Goal: Download file/media

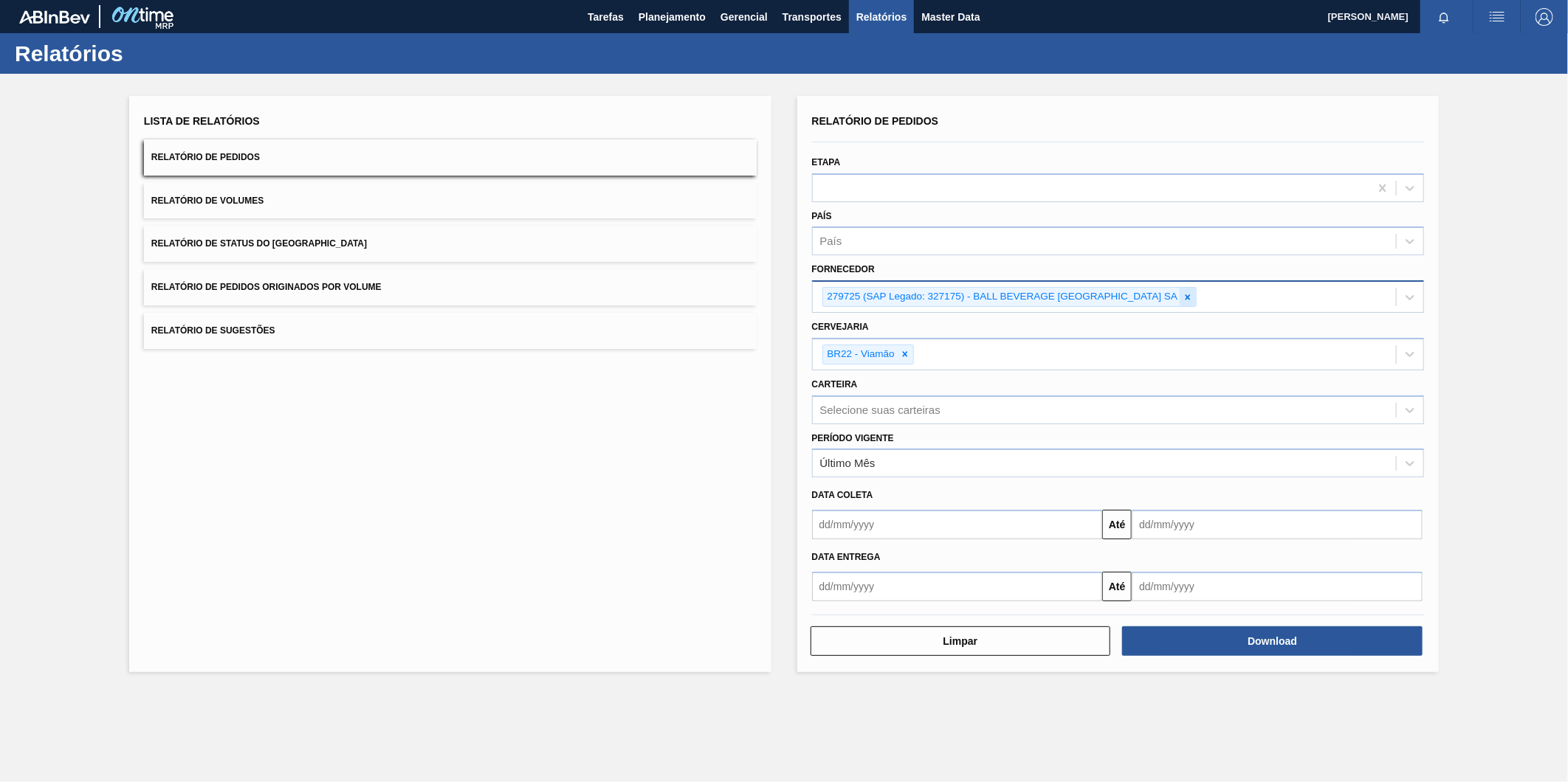
click at [1193, 292] on icon at bounding box center [1188, 297] width 10 height 10
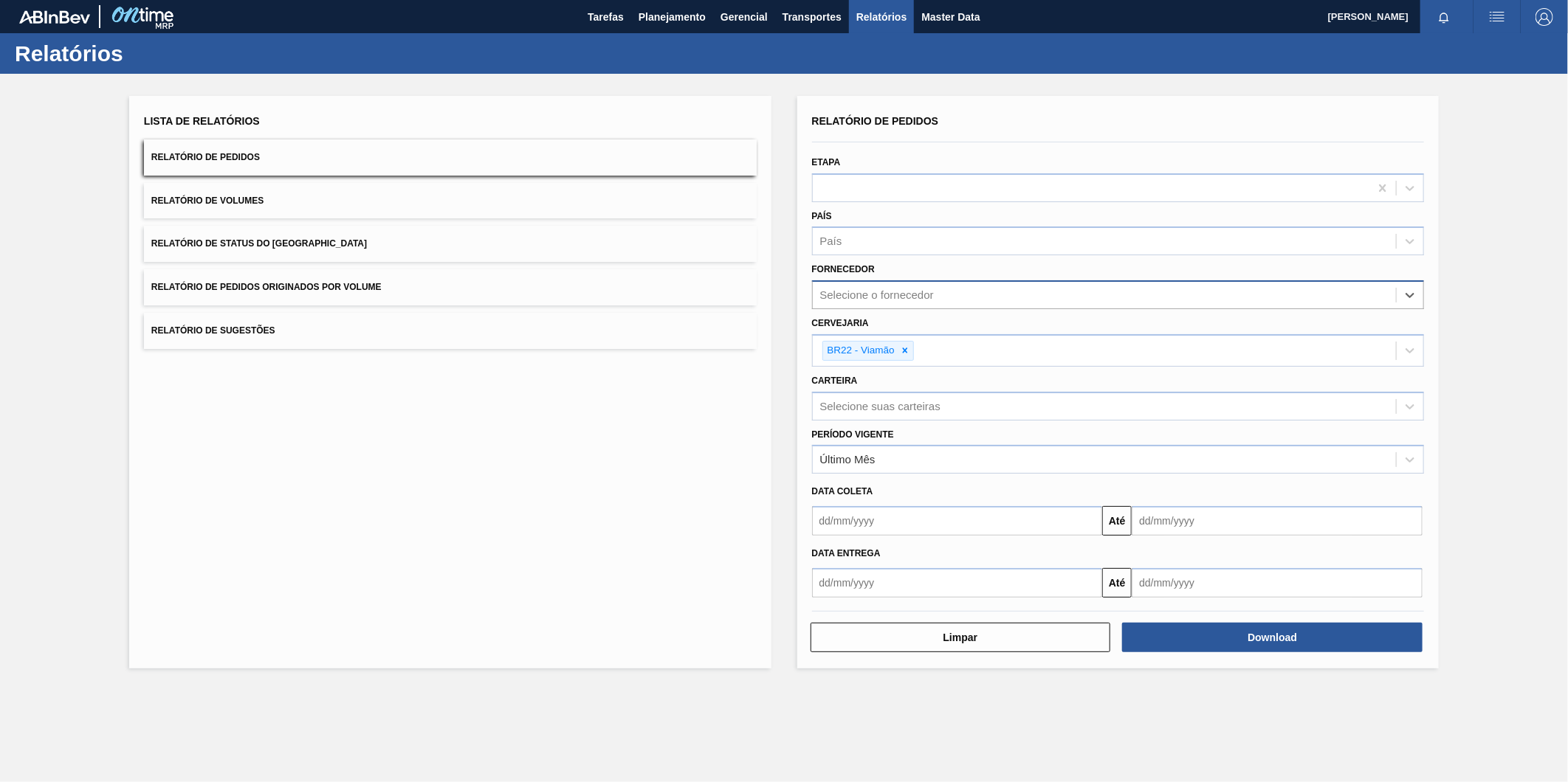
paste input "279725"
type input "279725"
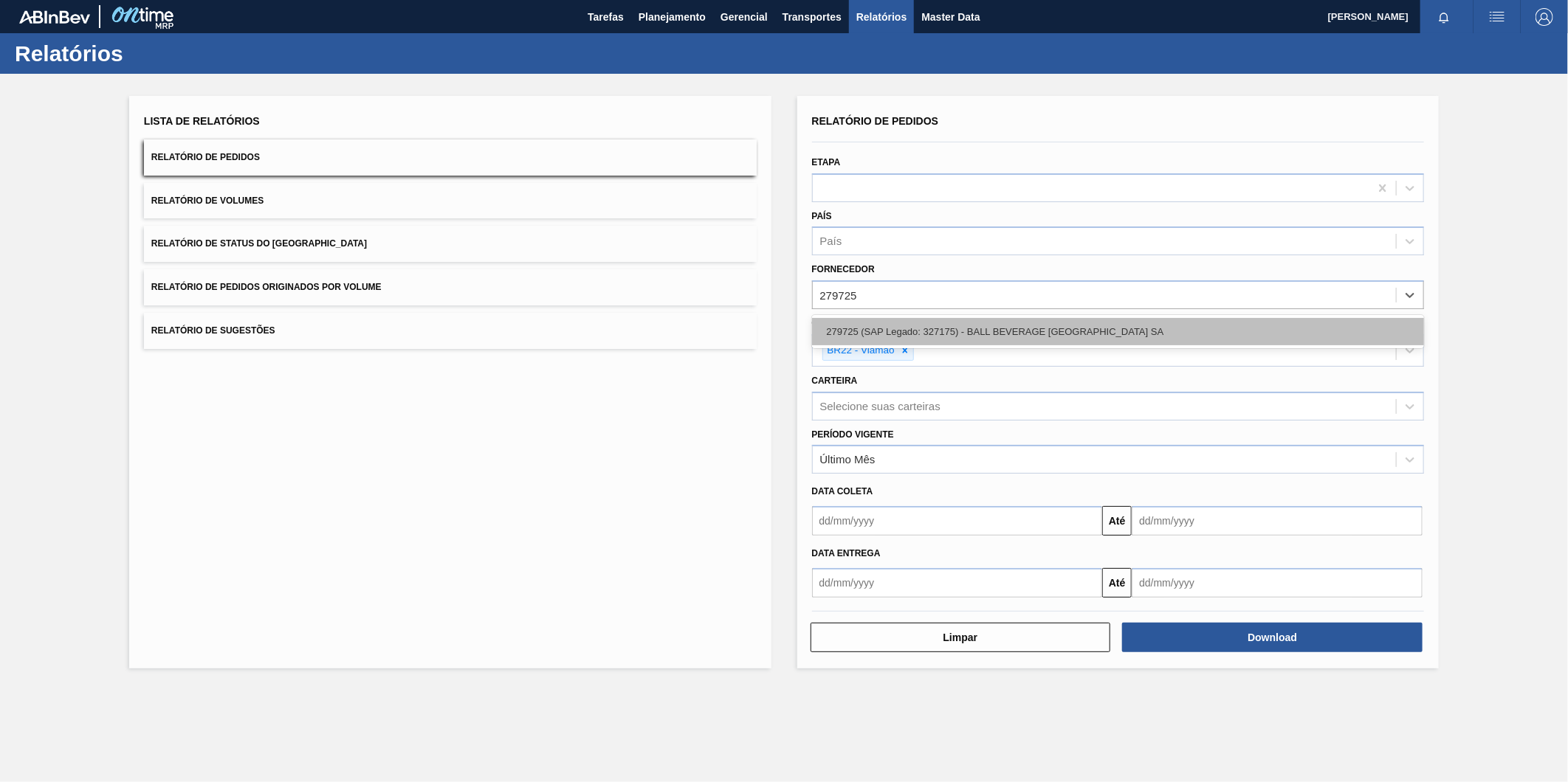
click at [999, 331] on div "279725 (SAP Legado: 327175) - BALL BEVERAGE [GEOGRAPHIC_DATA] SA" at bounding box center [1118, 332] width 613 height 28
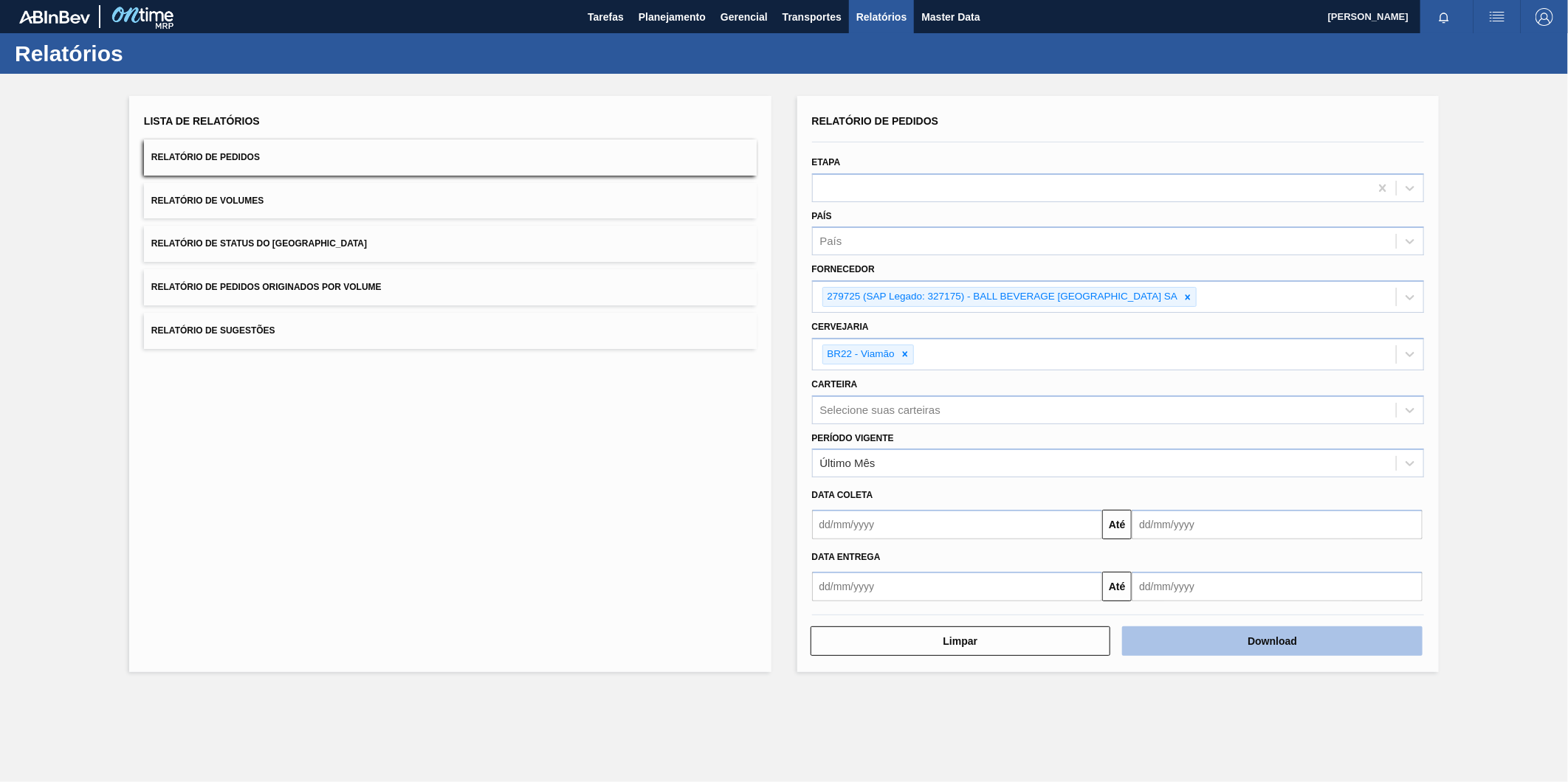
click at [1273, 640] on button "Download" at bounding box center [1272, 641] width 300 height 29
click at [1193, 293] on icon at bounding box center [1188, 297] width 10 height 10
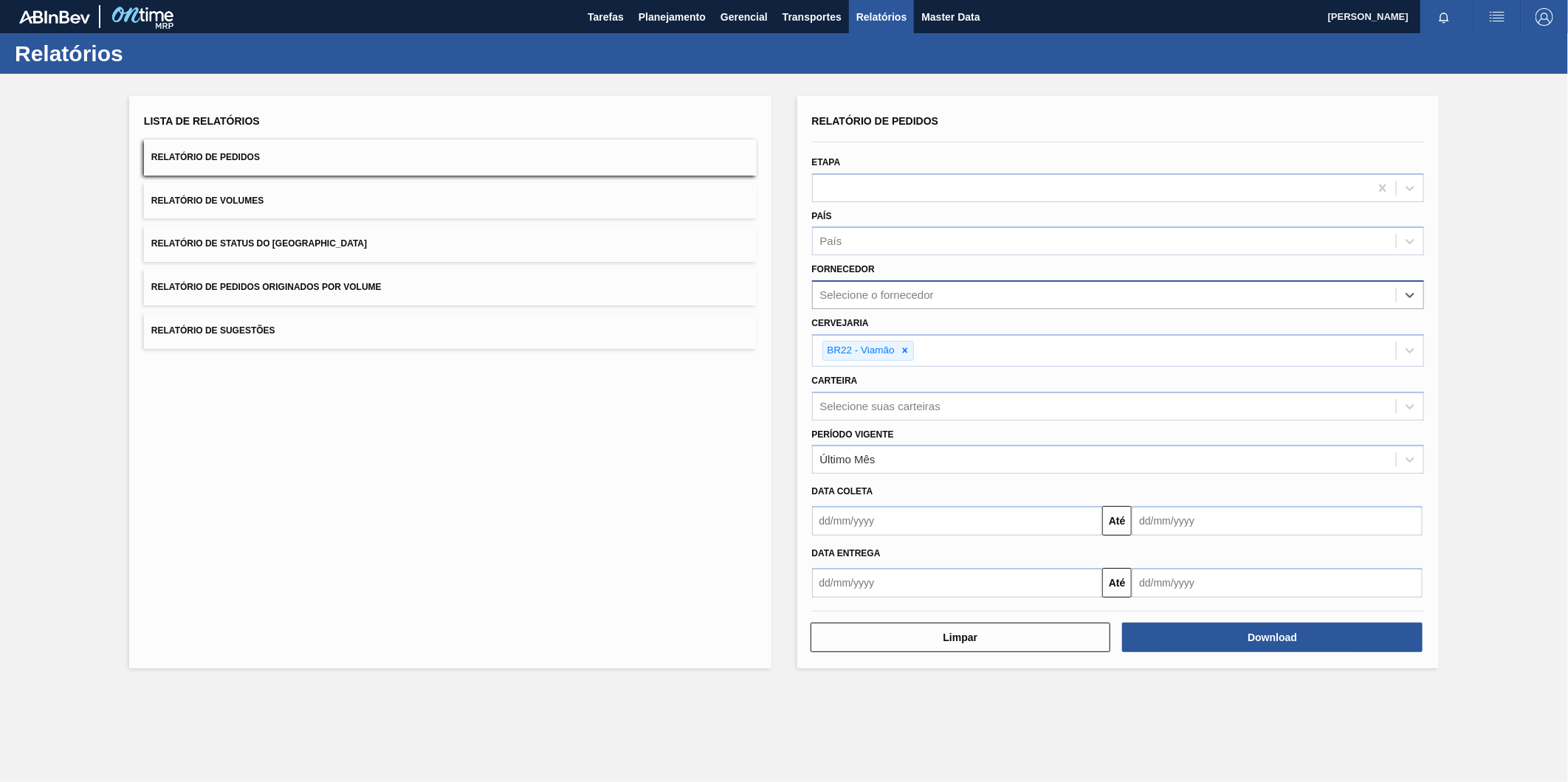
click at [1145, 292] on div "Selecione o fornecedor" at bounding box center [1105, 295] width 584 height 21
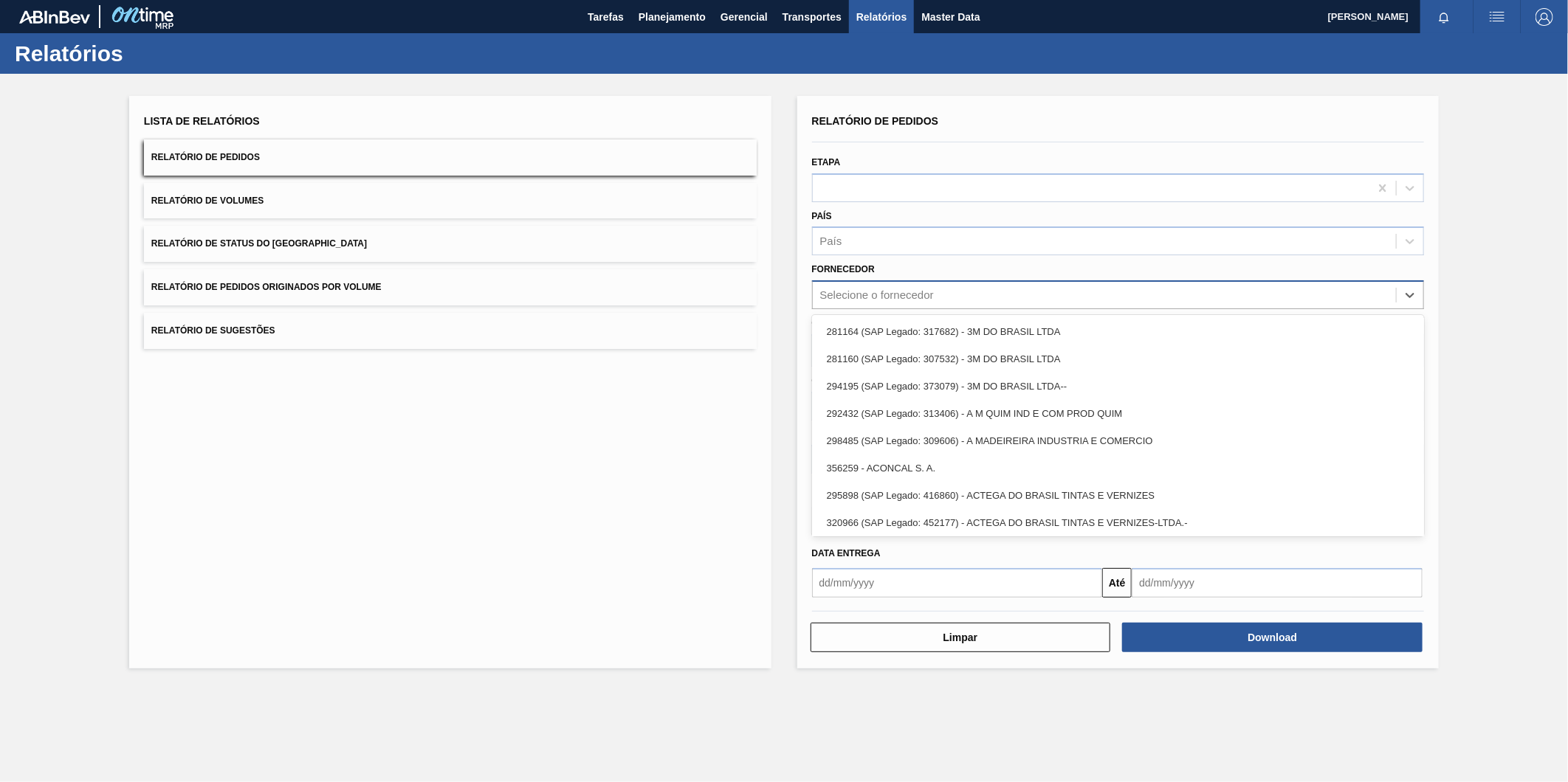
paste input "279725"
type input "279725"
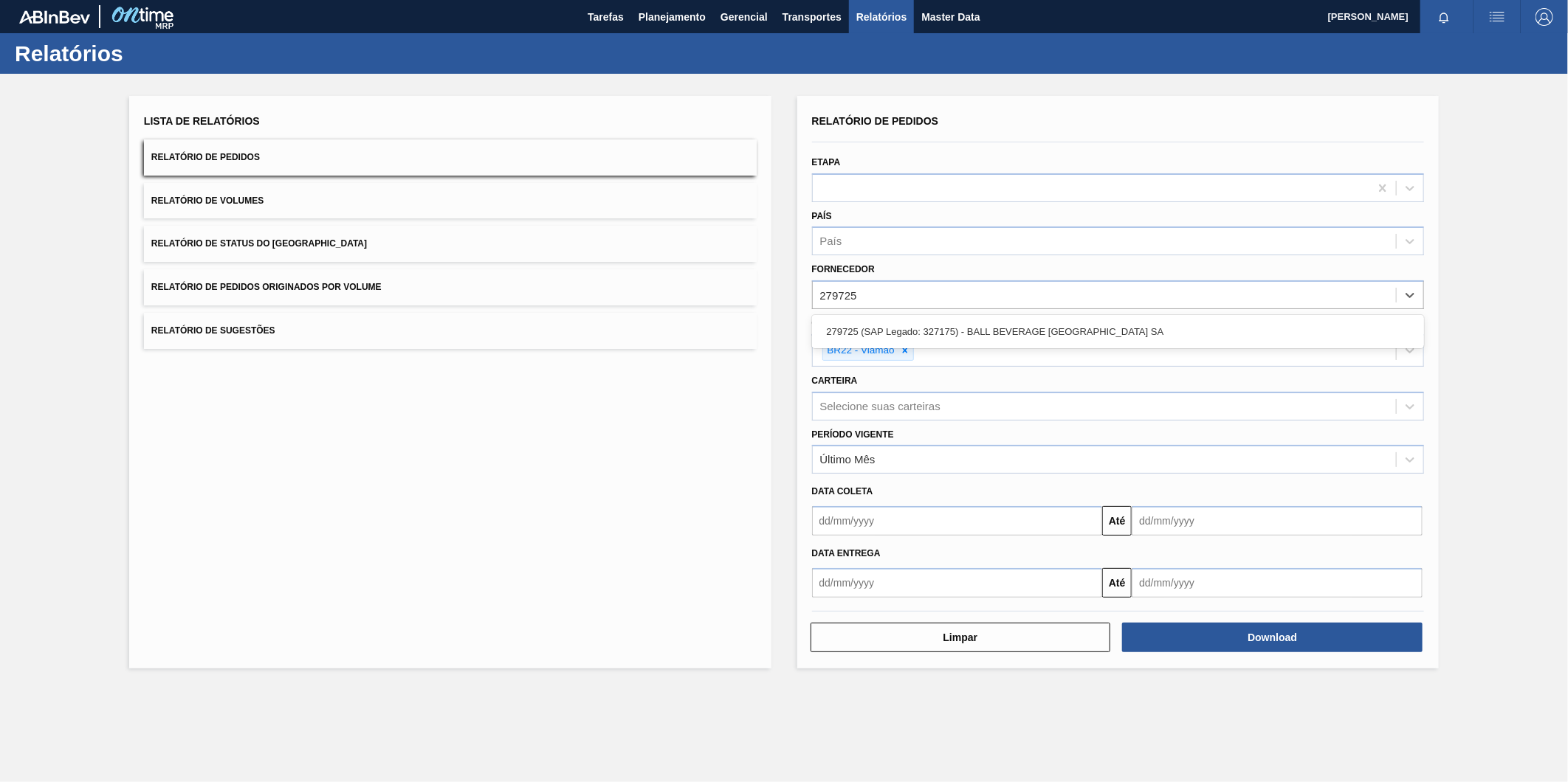
click at [1004, 336] on div "279725 (SAP Legado: 327175) - BALL BEVERAGE [GEOGRAPHIC_DATA] SA" at bounding box center [1118, 332] width 613 height 28
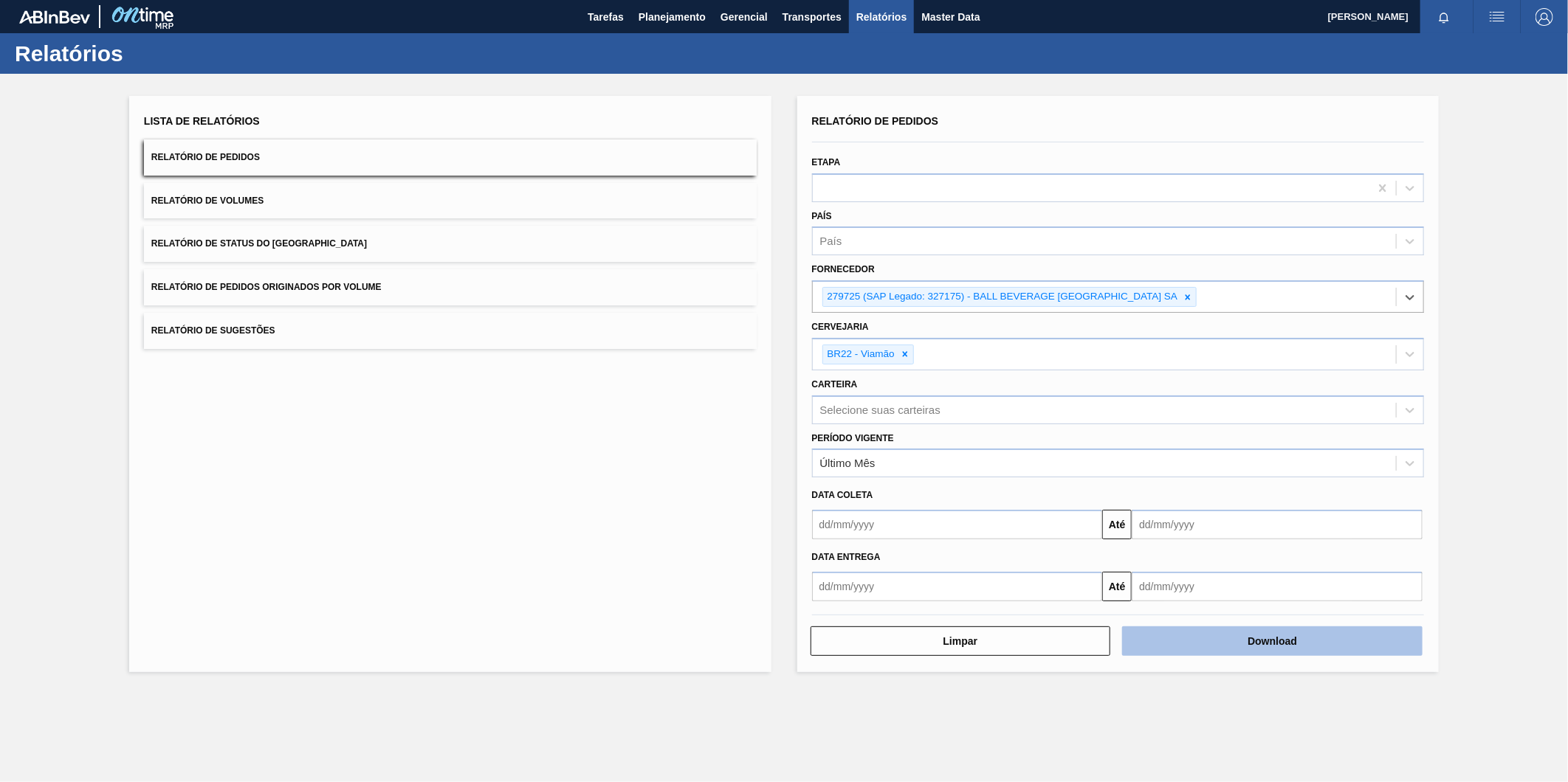
click at [1317, 638] on button "Download" at bounding box center [1272, 641] width 300 height 29
click at [1199, 296] on div "279725 (SAP Legado: 327175) - BALL BEVERAGE [GEOGRAPHIC_DATA] SA" at bounding box center [1105, 297] width 584 height 30
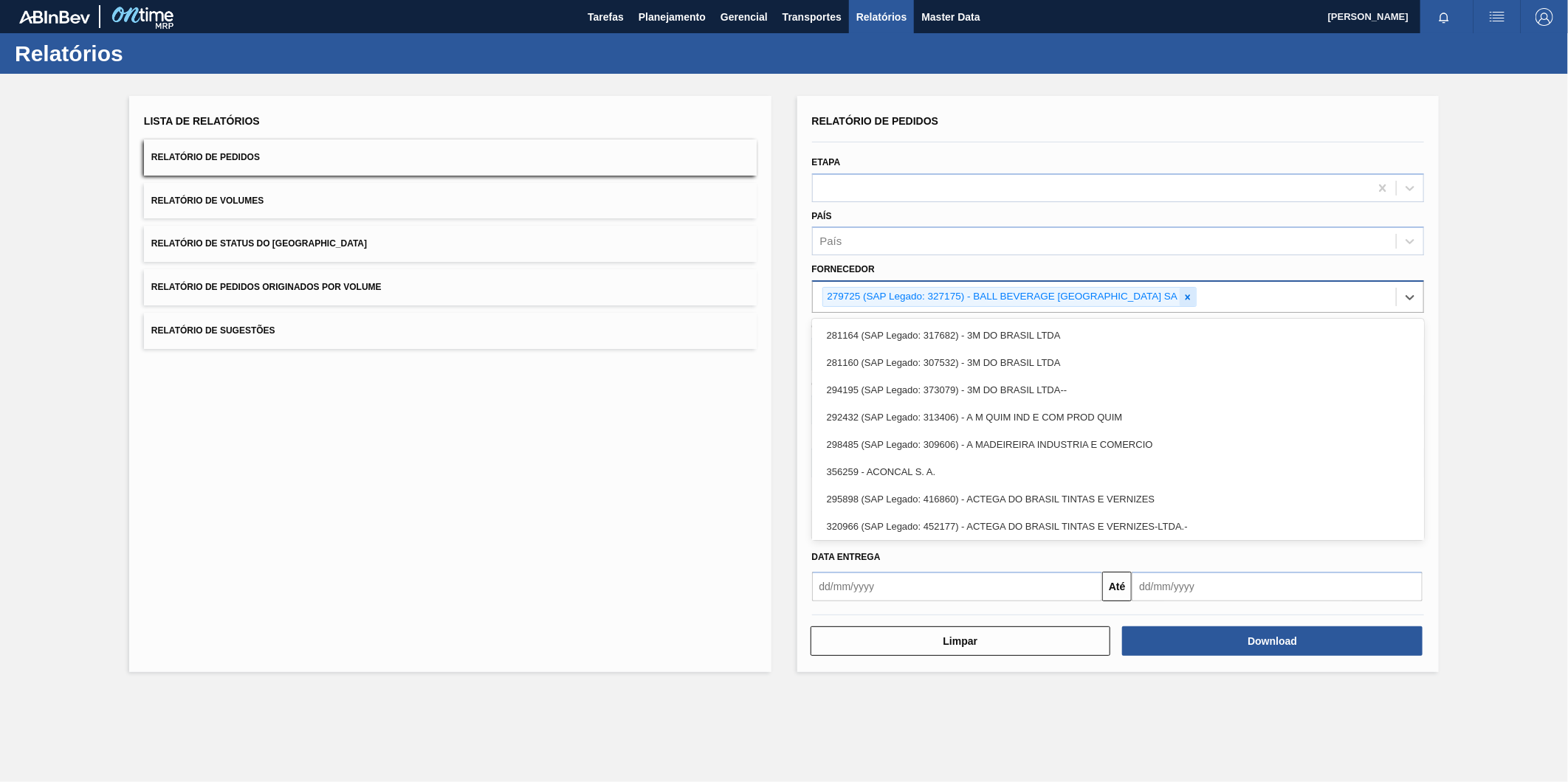
click at [1191, 292] on icon at bounding box center [1188, 297] width 10 height 10
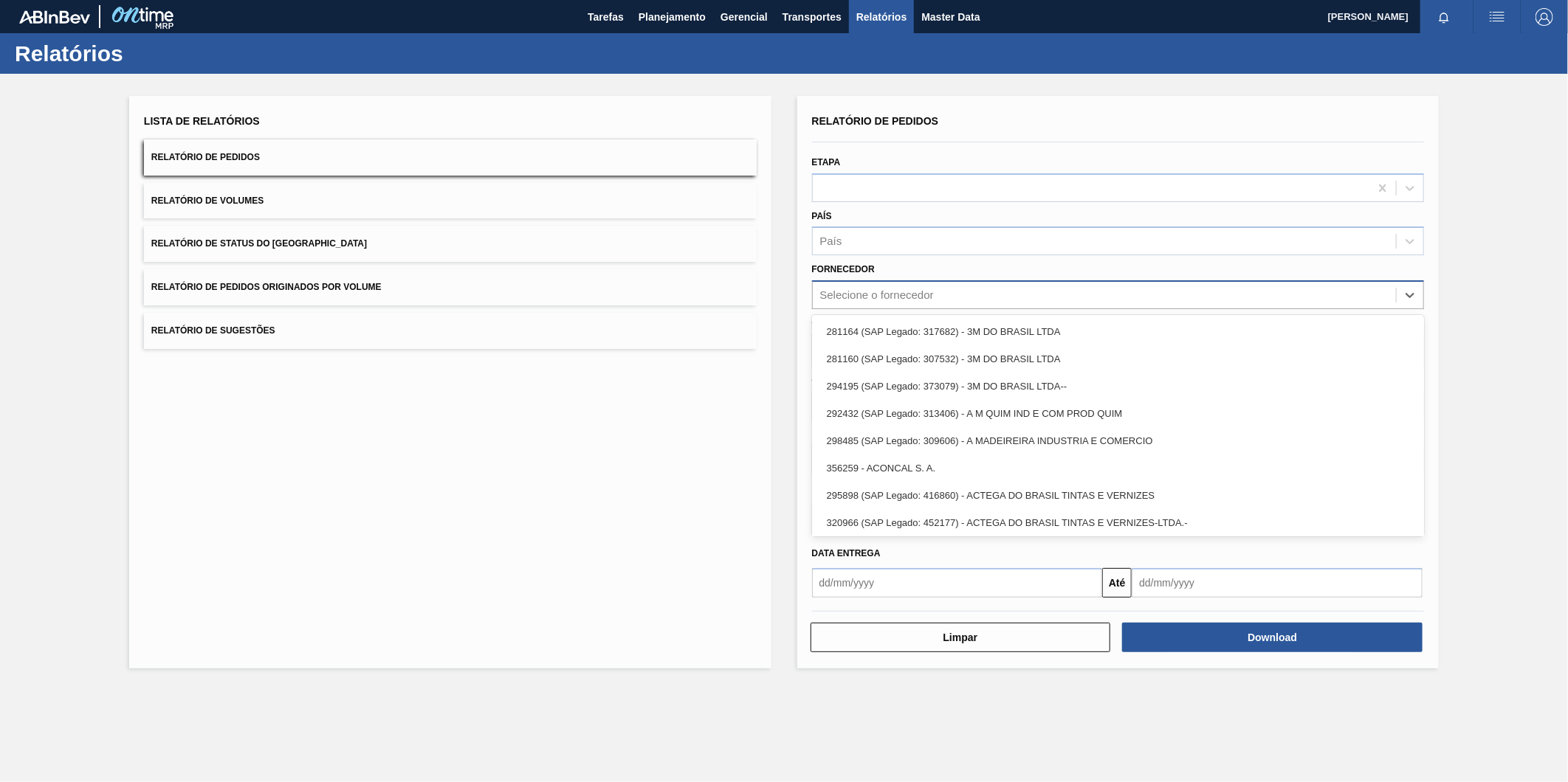
paste input "279725"
type input "279725"
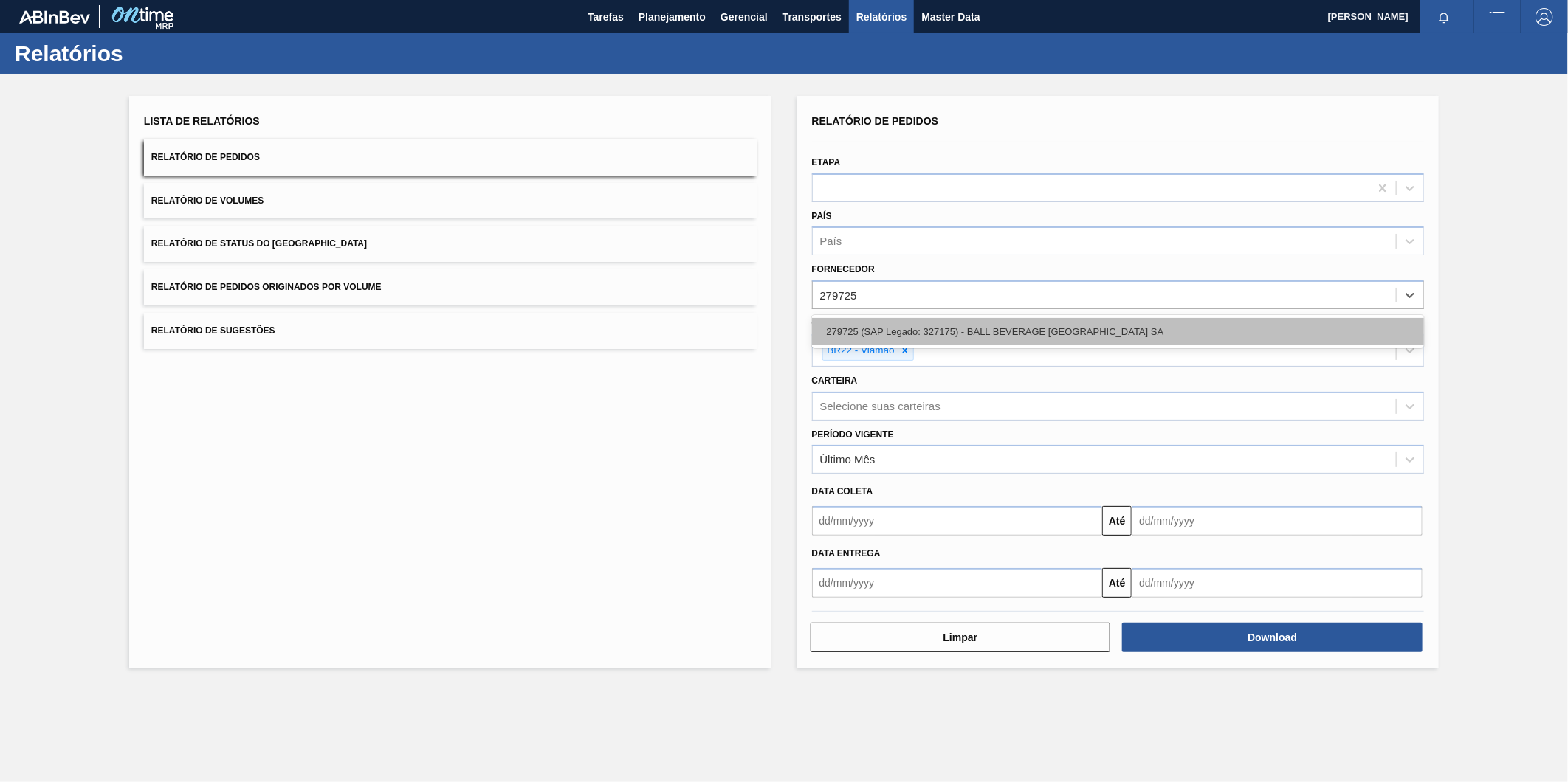
click at [1048, 329] on div "279725 (SAP Legado: 327175) - BALL BEVERAGE [GEOGRAPHIC_DATA] SA" at bounding box center [1118, 332] width 613 height 28
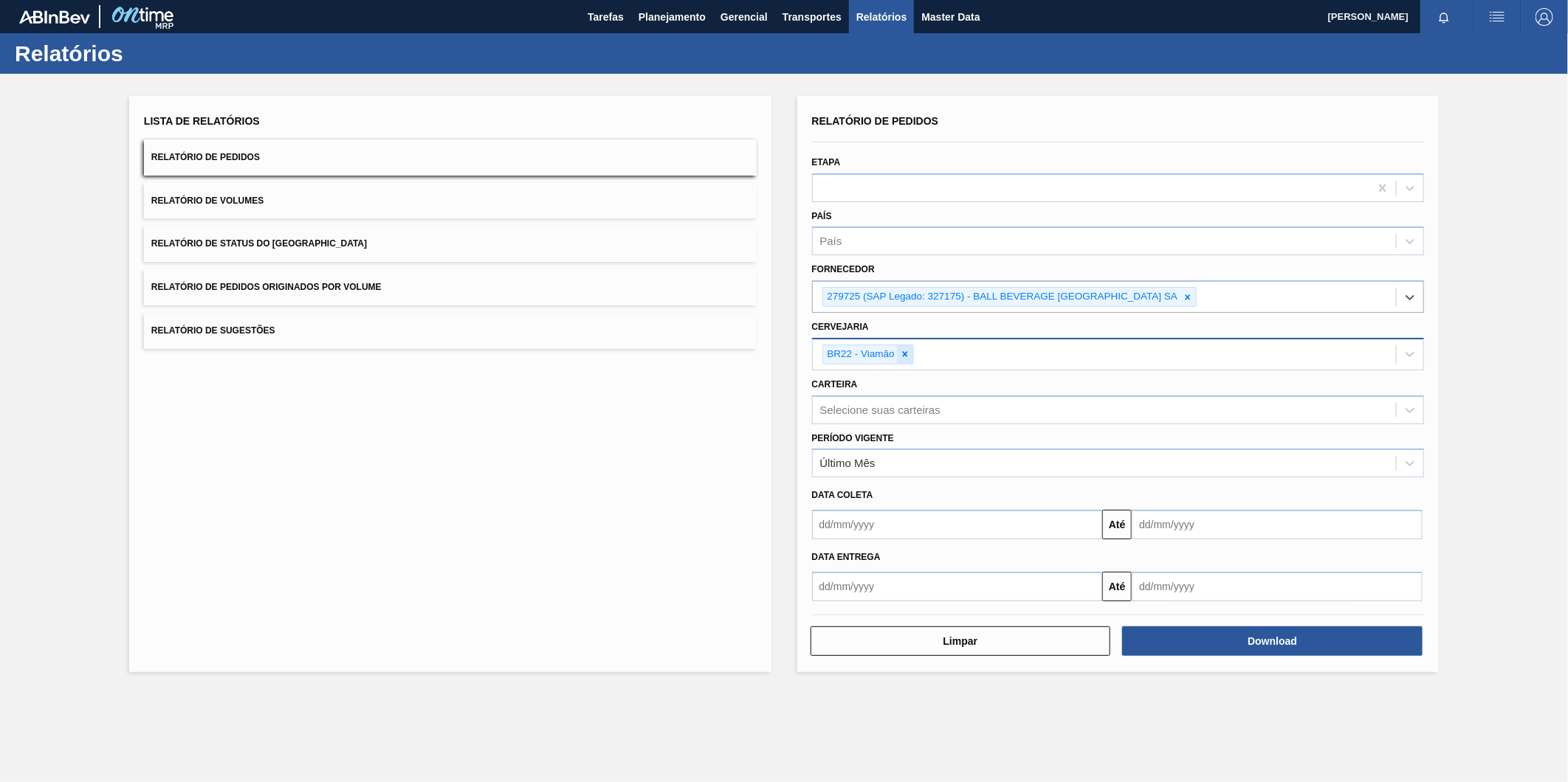
click at [905, 352] on icon at bounding box center [906, 355] width 6 height 6
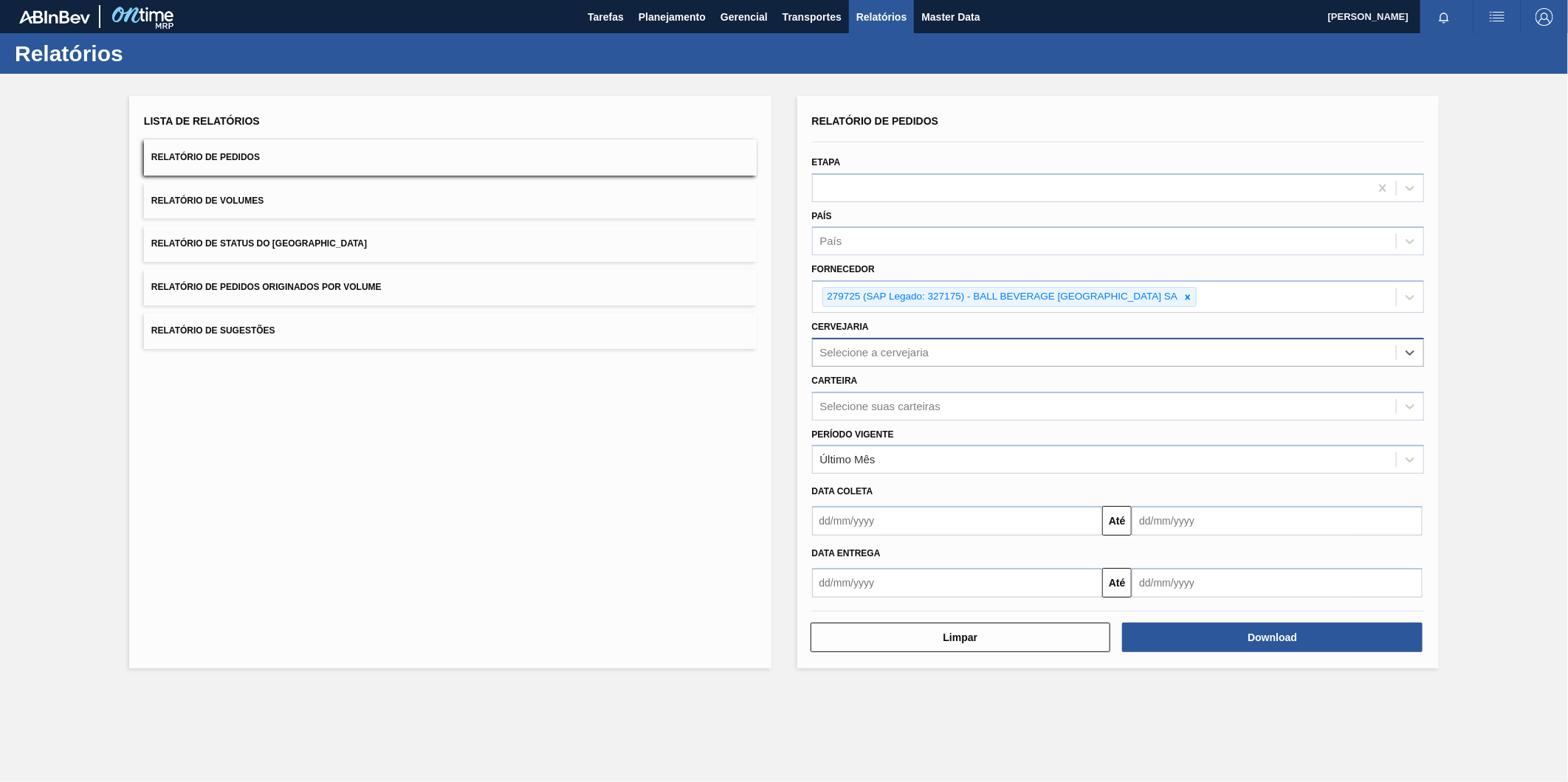
click at [881, 347] on div "Selecione a cervejaria" at bounding box center [874, 353] width 110 height 13
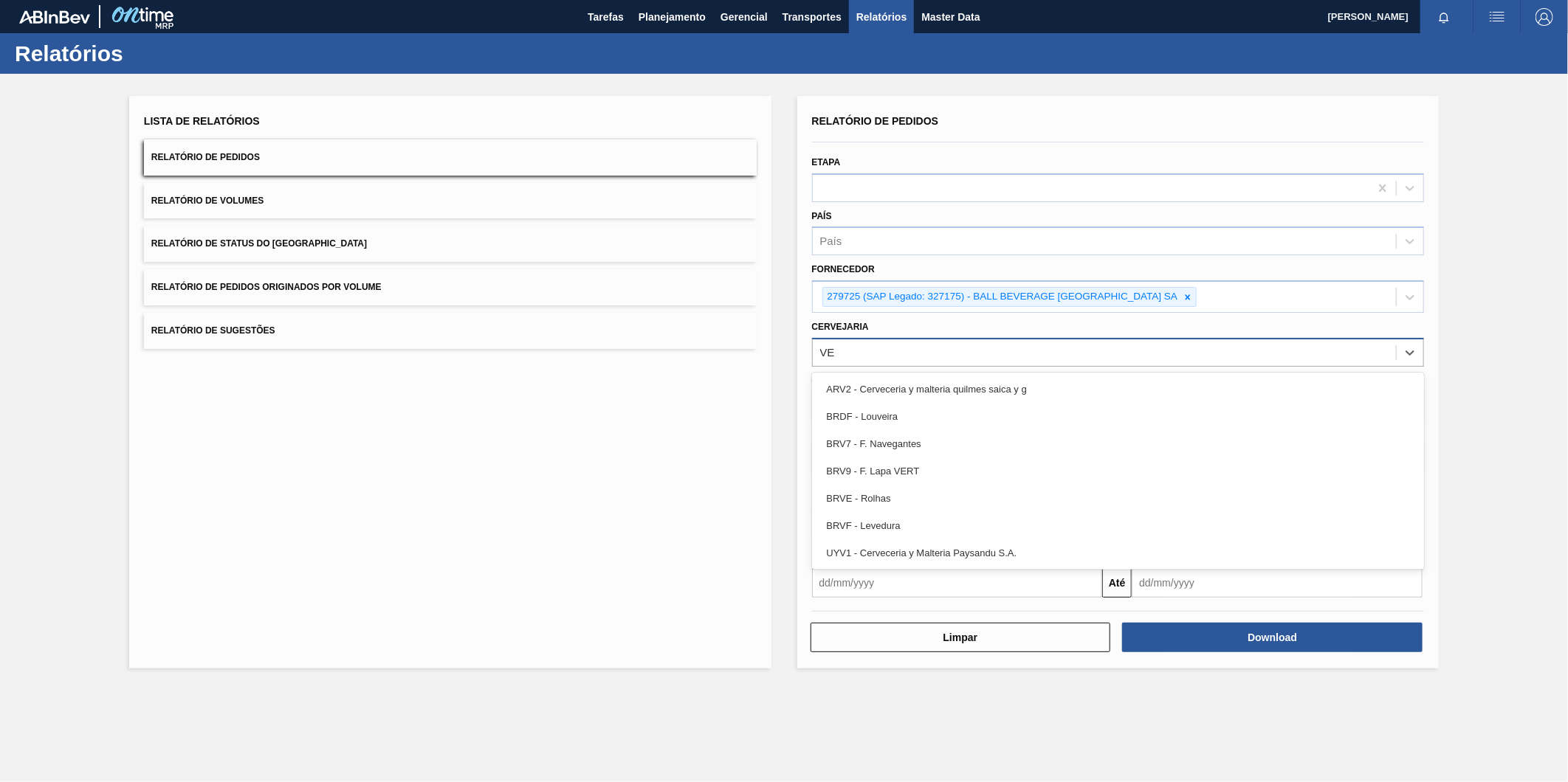
type input "V"
type input "BR22"
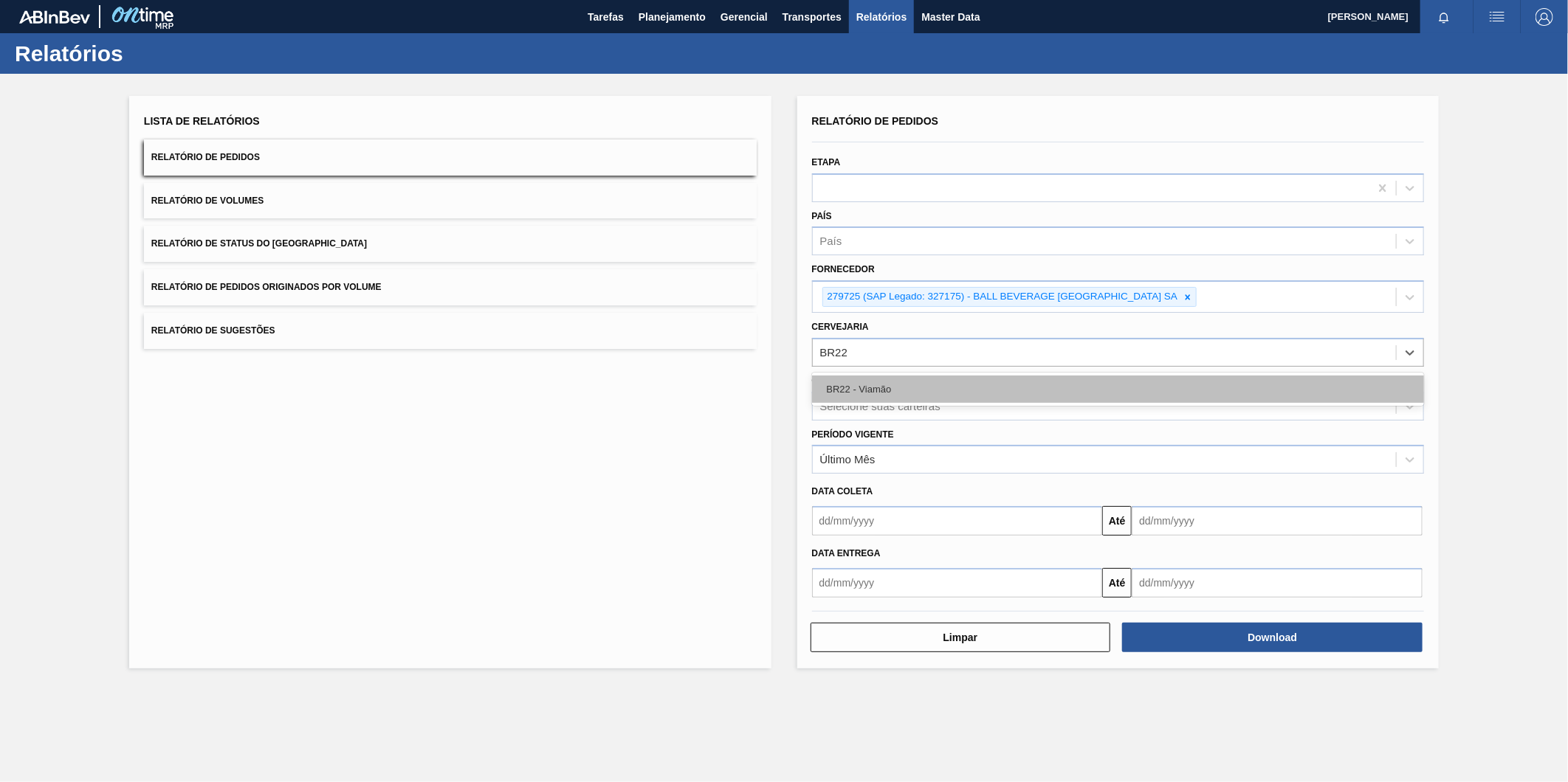
click at [897, 394] on div "BR22 - Viamão" at bounding box center [1118, 390] width 613 height 28
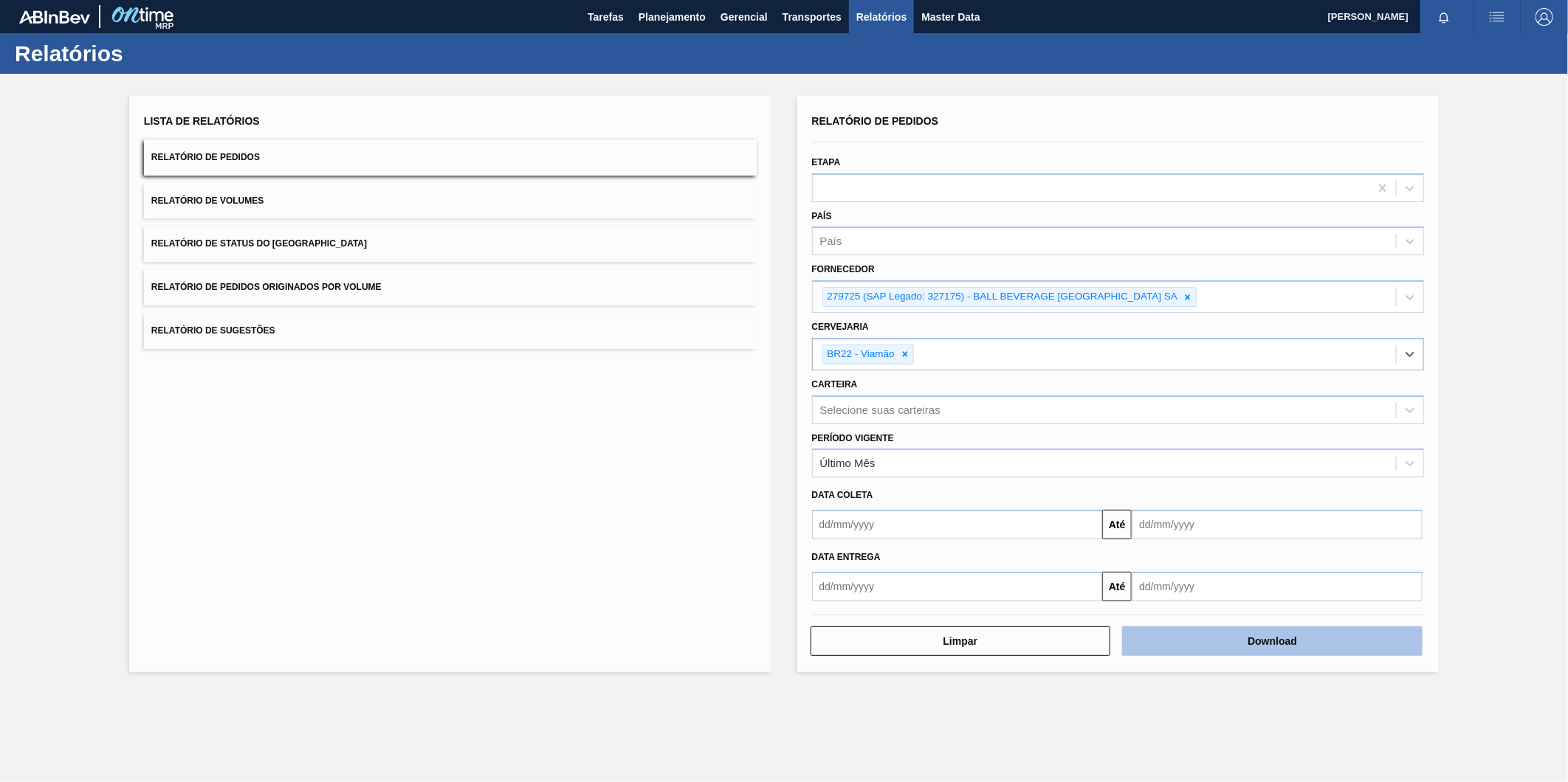
click at [1258, 642] on button "Download" at bounding box center [1272, 641] width 300 height 29
click at [1188, 296] on icon at bounding box center [1188, 297] width 10 height 10
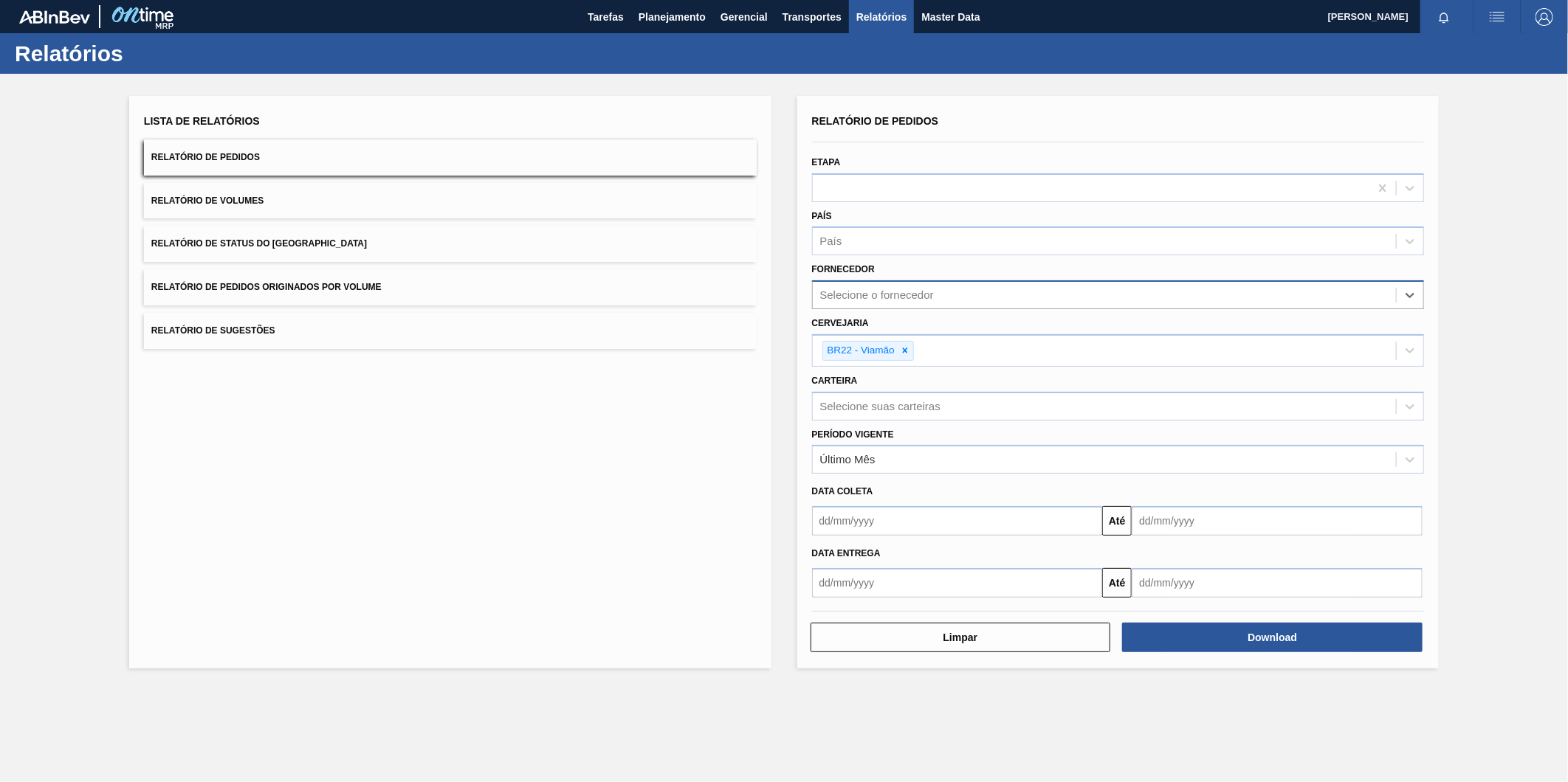
paste input "291323"
type input "291323"
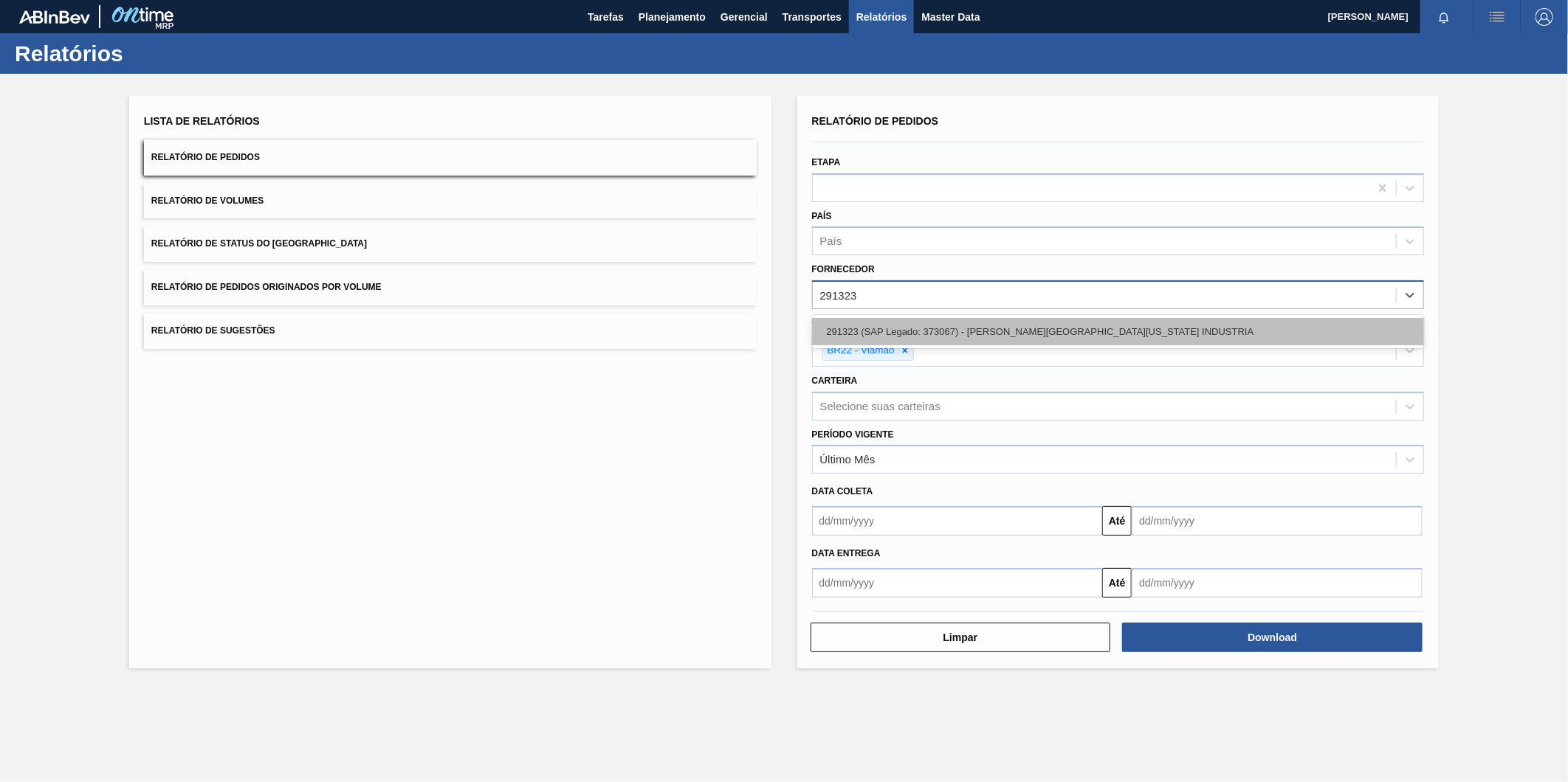
click at [1036, 334] on div "291323 (SAP Legado: 373067) - [PERSON_NAME][GEOGRAPHIC_DATA][US_STATE] INDUSTRIA" at bounding box center [1118, 332] width 613 height 28
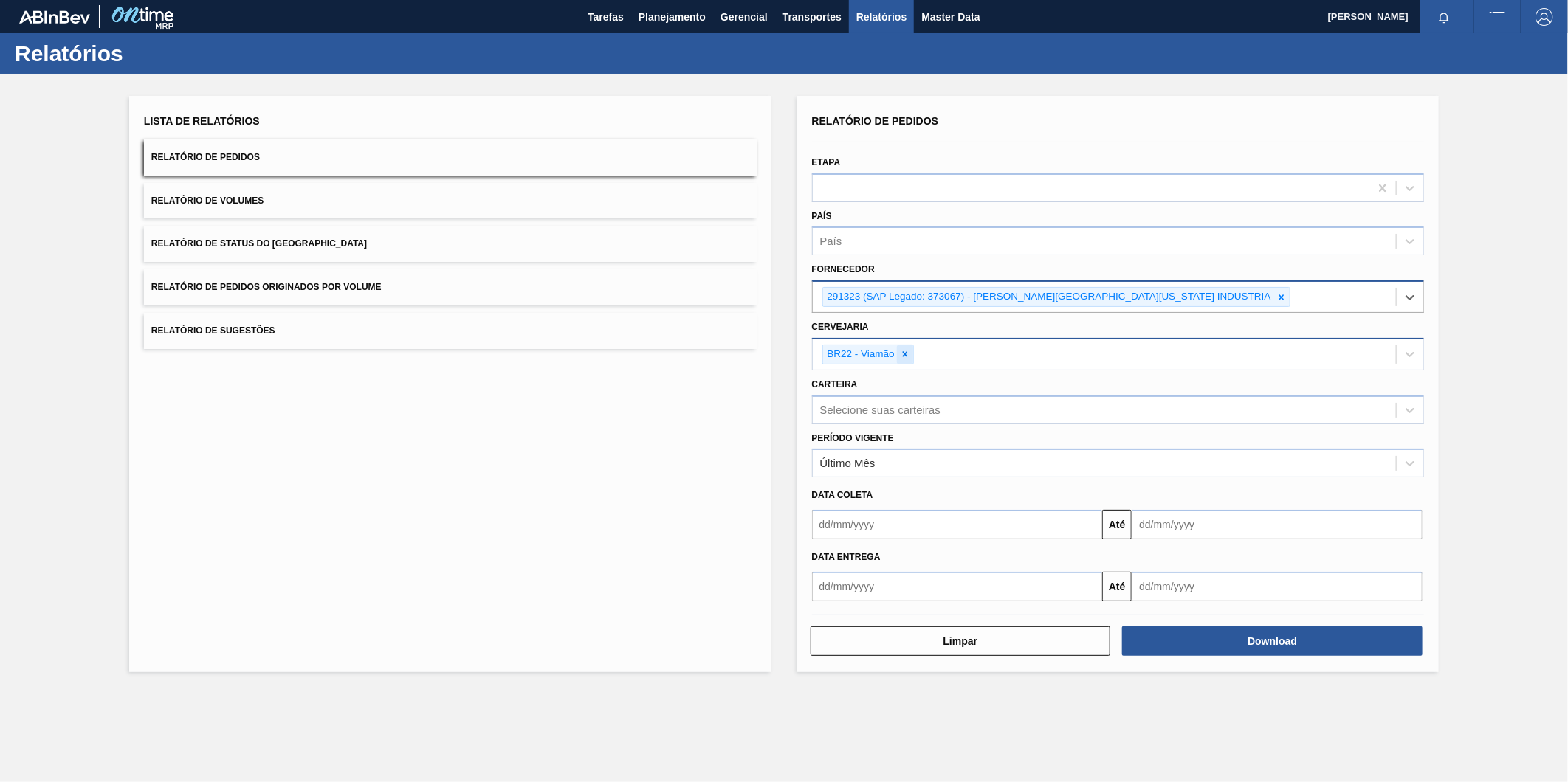
click at [908, 355] on icon at bounding box center [905, 354] width 10 height 10
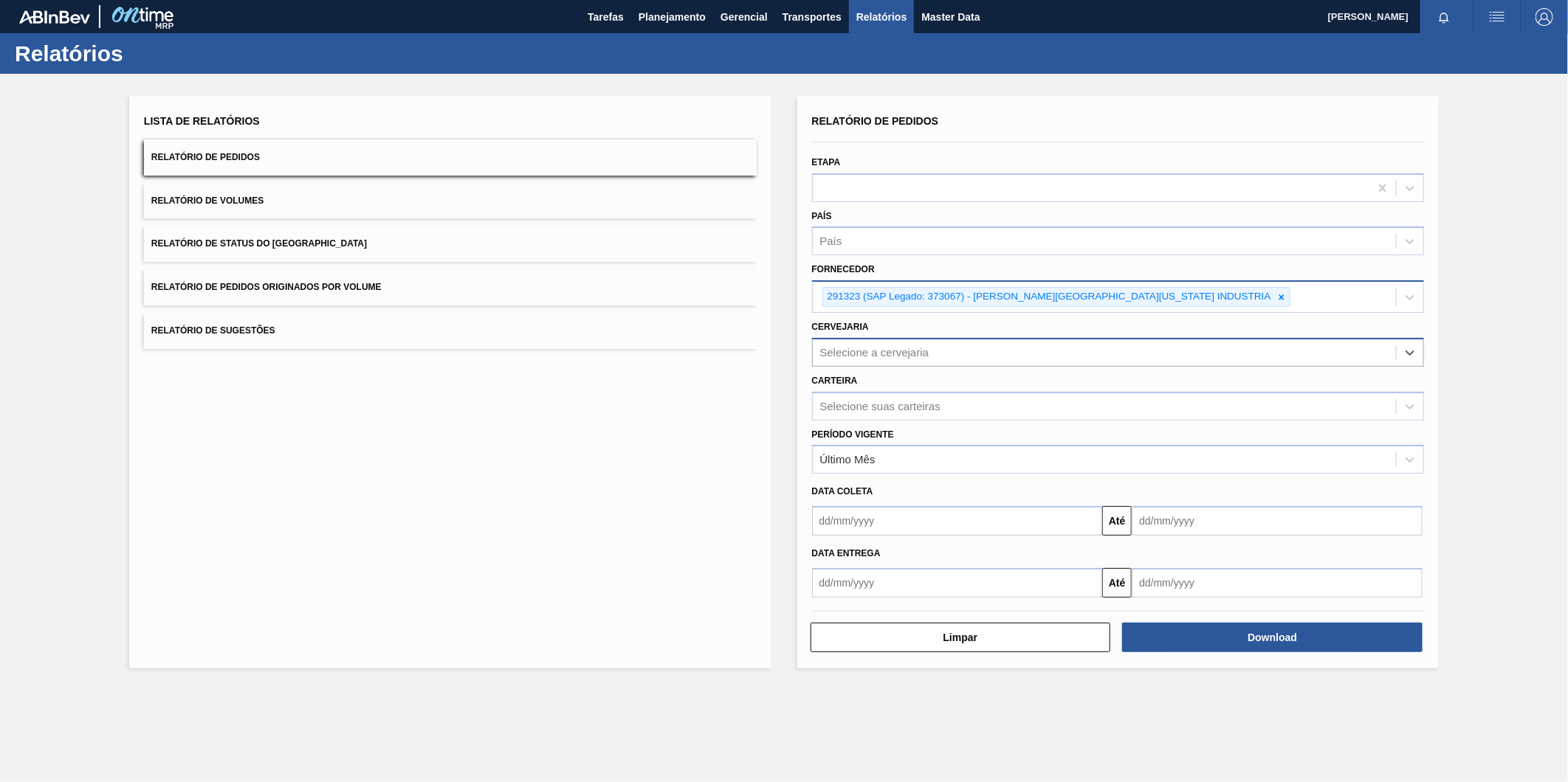
paste input "BR18"
type input "BR18"
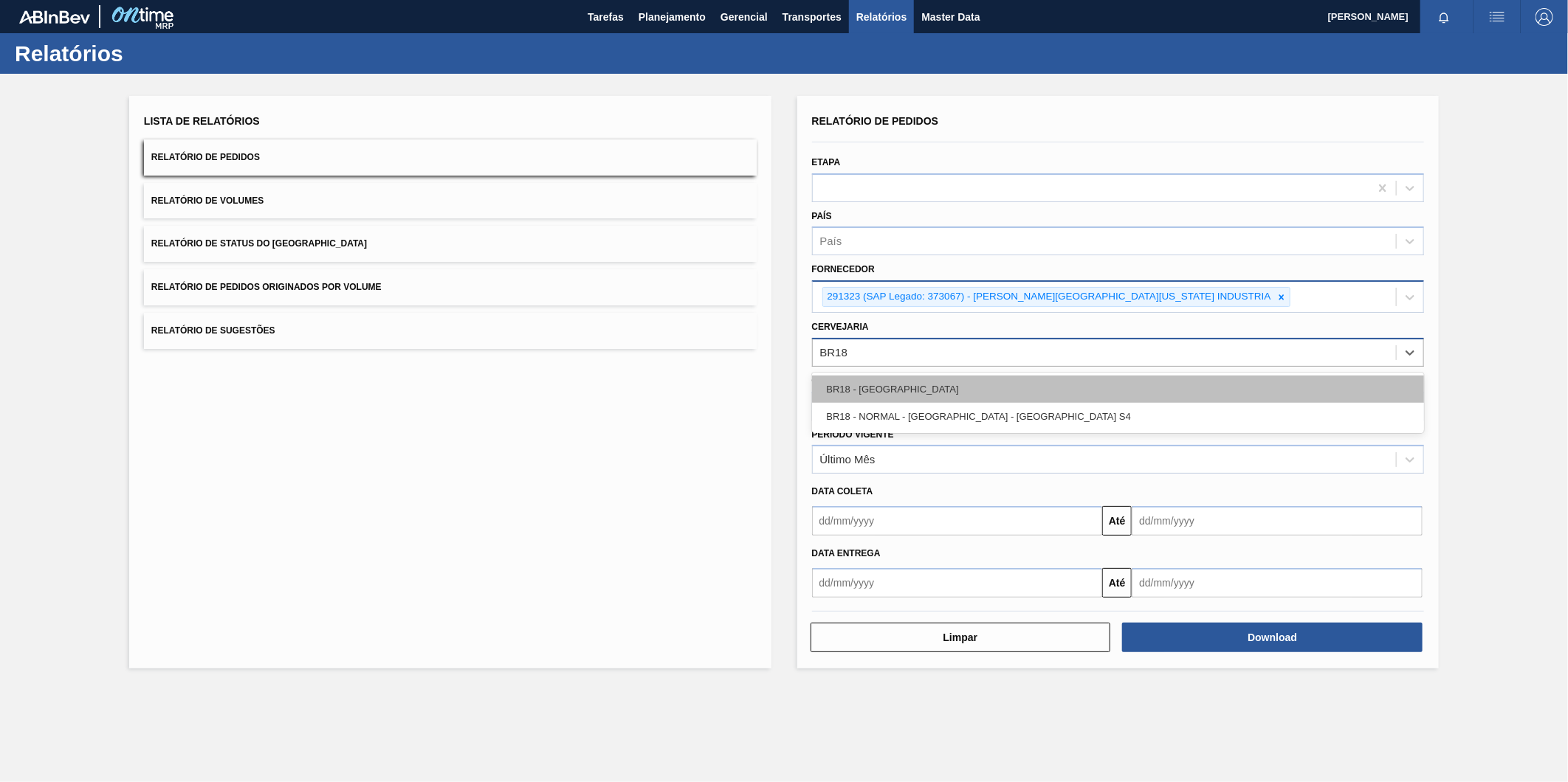
click at [929, 385] on div "BR18 - [GEOGRAPHIC_DATA]" at bounding box center [1118, 390] width 613 height 28
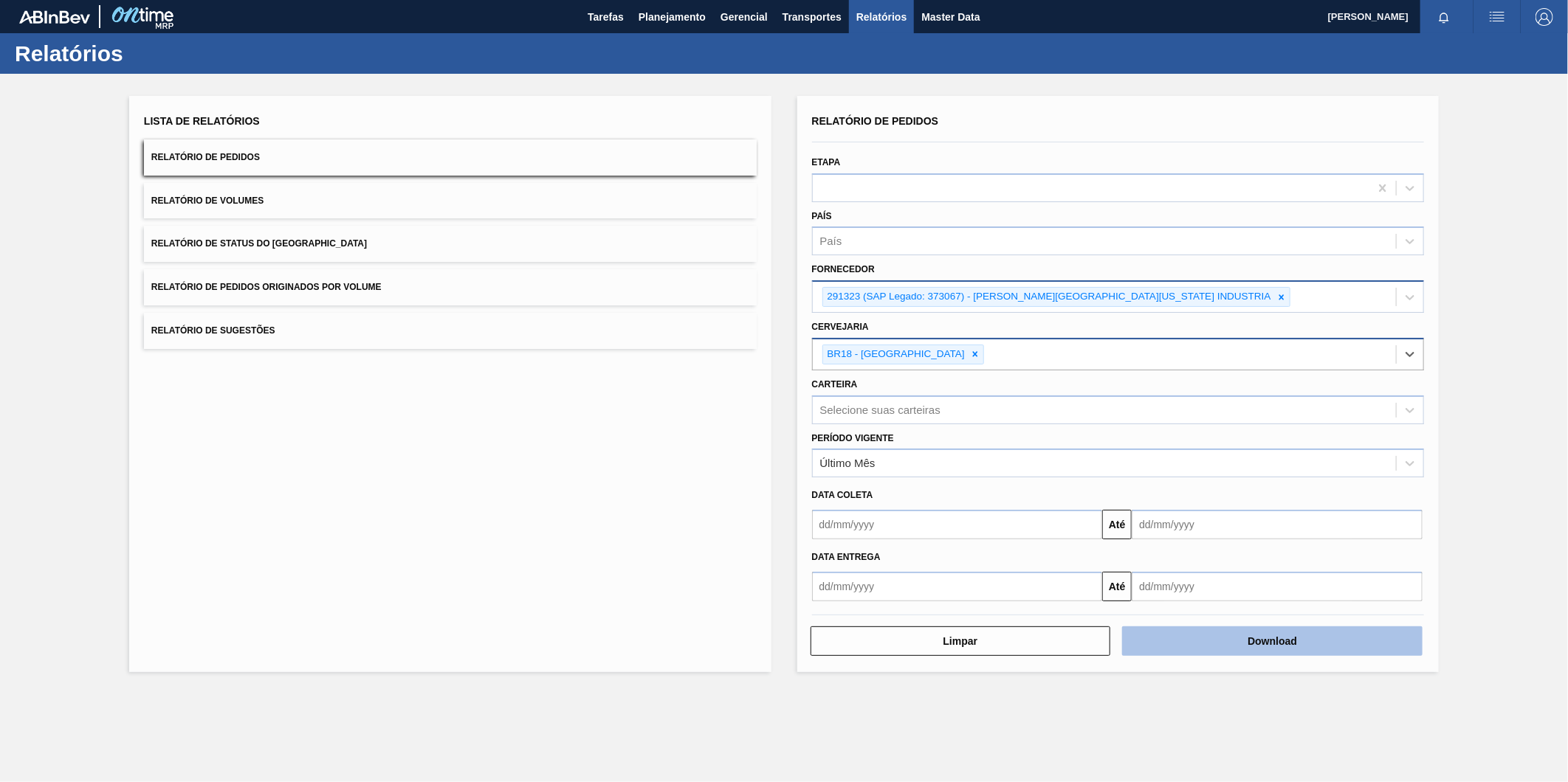
click at [1298, 645] on button "Download" at bounding box center [1272, 641] width 300 height 29
click at [1277, 298] on icon at bounding box center [1281, 297] width 10 height 10
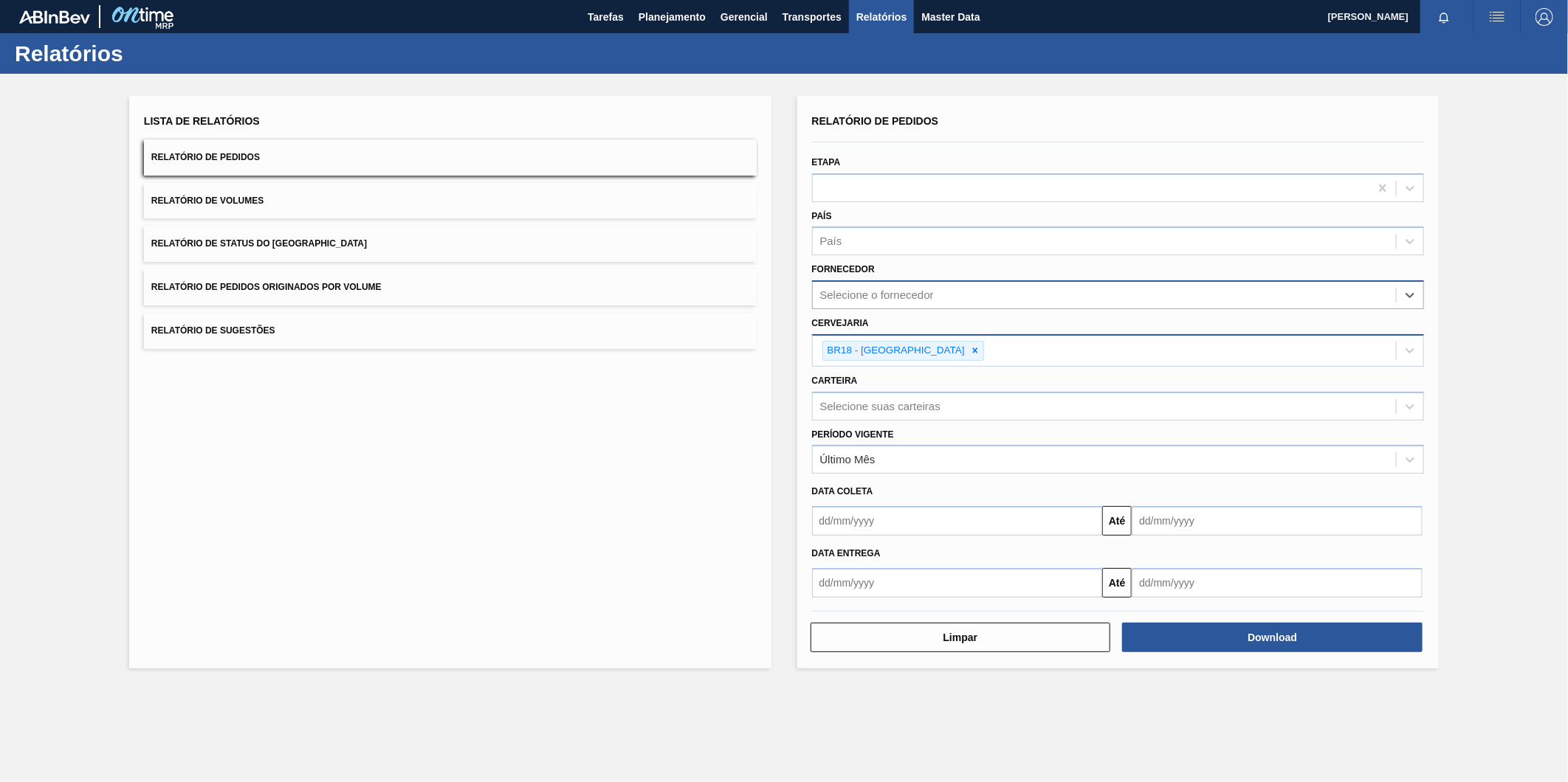
click at [1019, 293] on div "Selecione o fornecedor" at bounding box center [1105, 295] width 584 height 21
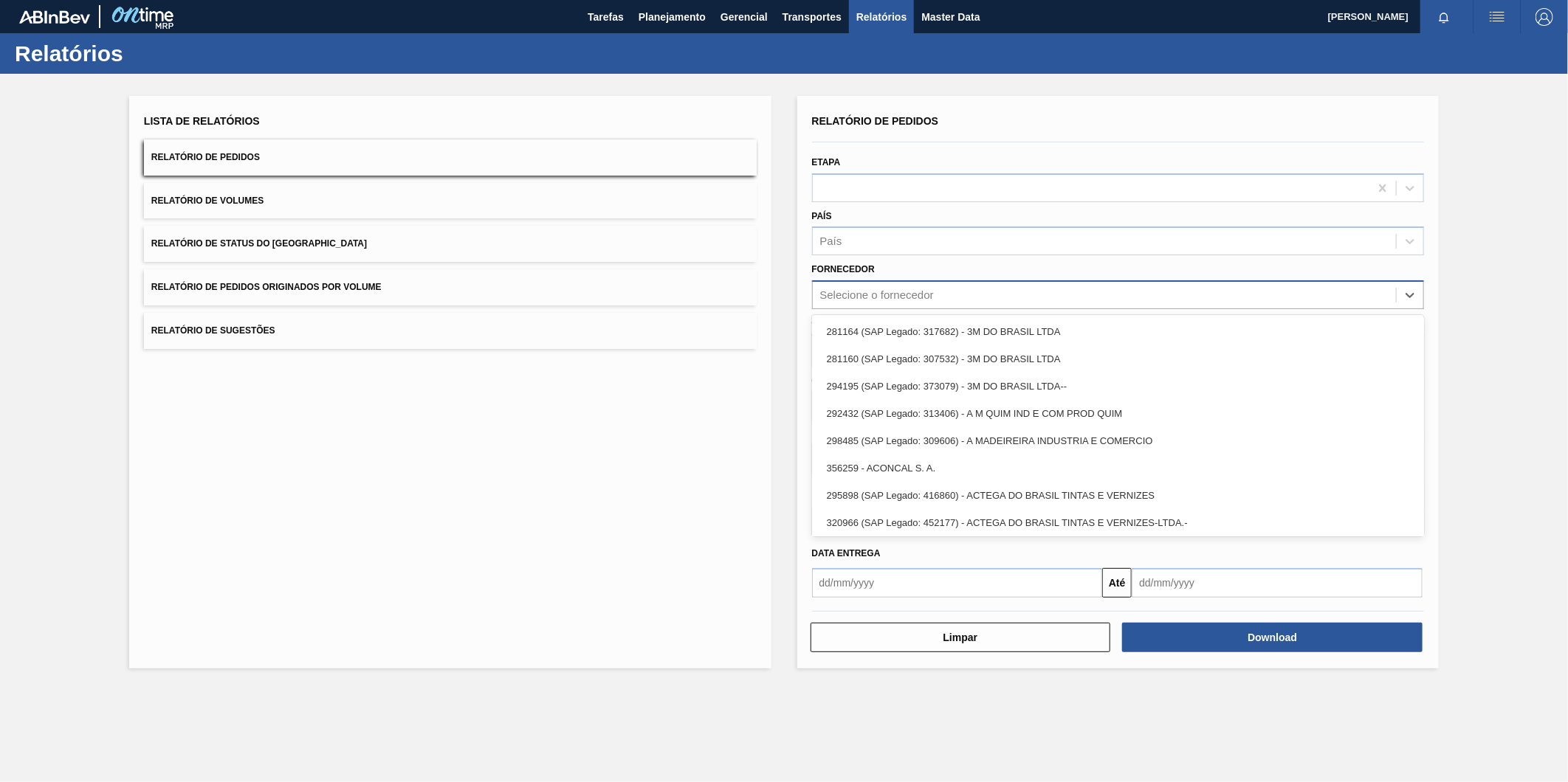
paste input "BR18"
type input "BR18"
click at [783, 371] on div "Lista de Relatórios Relatório de Pedidos Relatório de Volumes Relatório de Stat…" at bounding box center [784, 380] width 1568 height 613
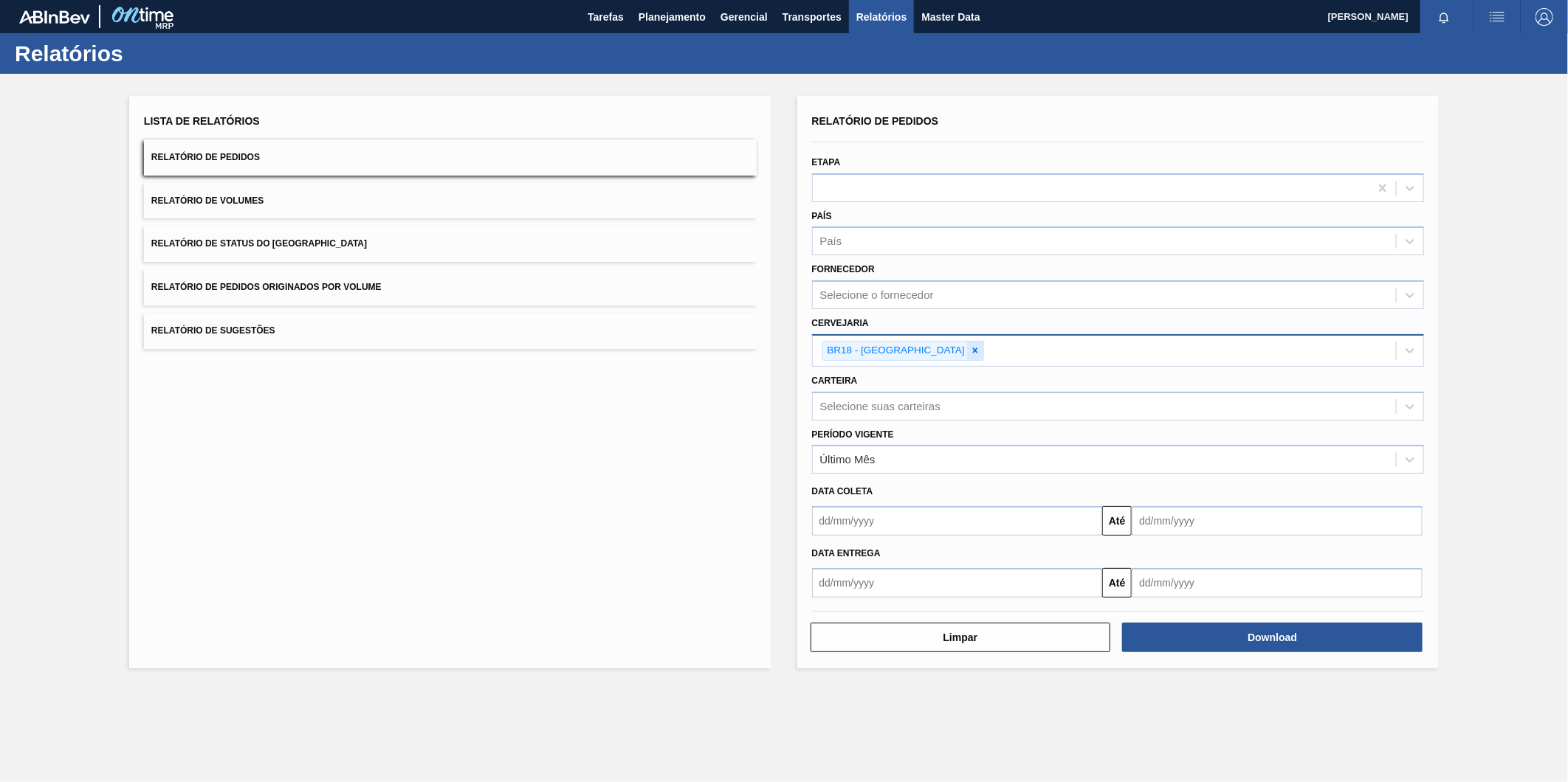
click at [967, 344] on div at bounding box center [976, 351] width 17 height 18
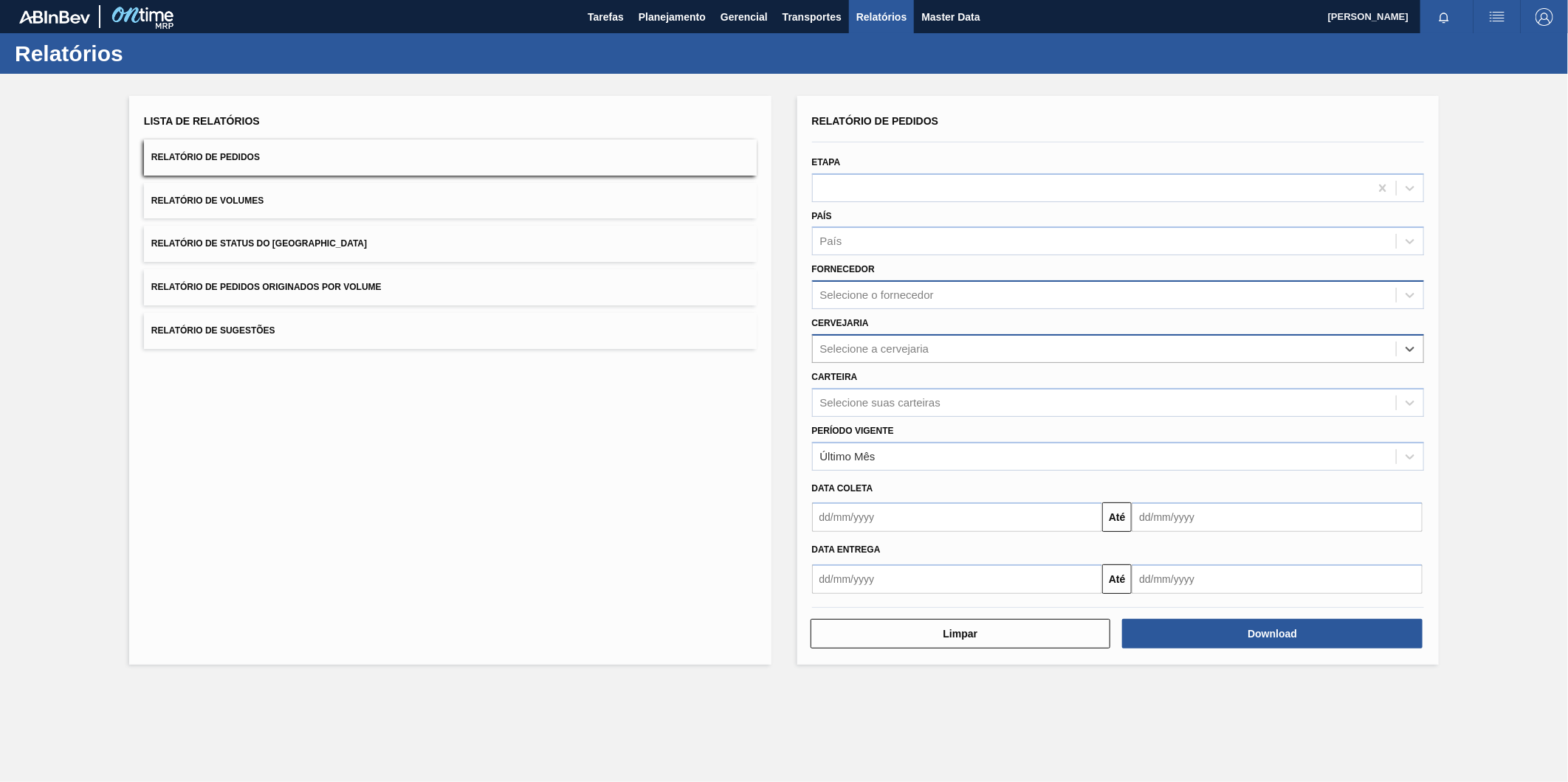
click at [916, 298] on div "Selecione o fornecedor" at bounding box center [876, 296] width 113 height 13
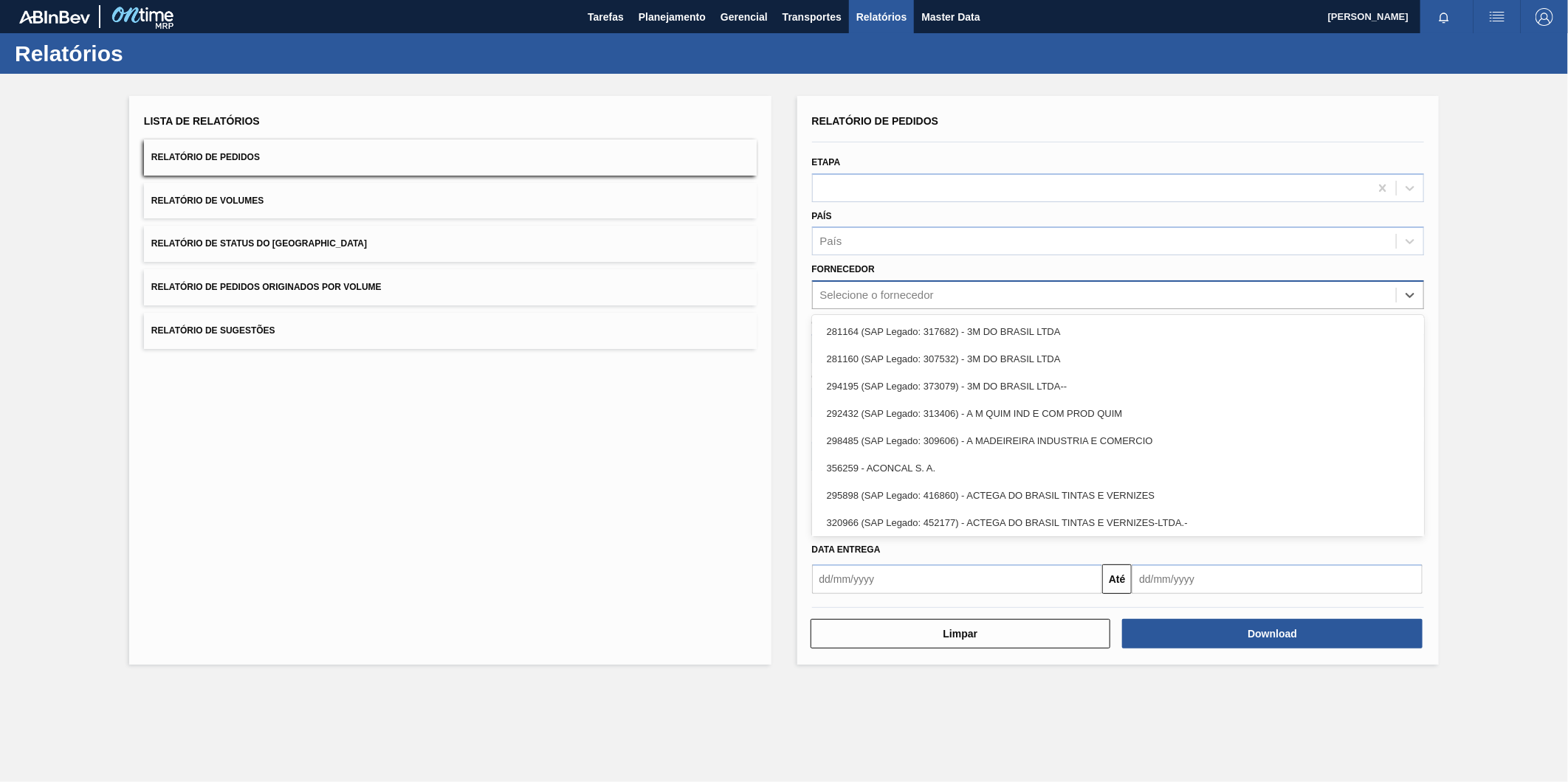
paste input "320622"
type input "320622"
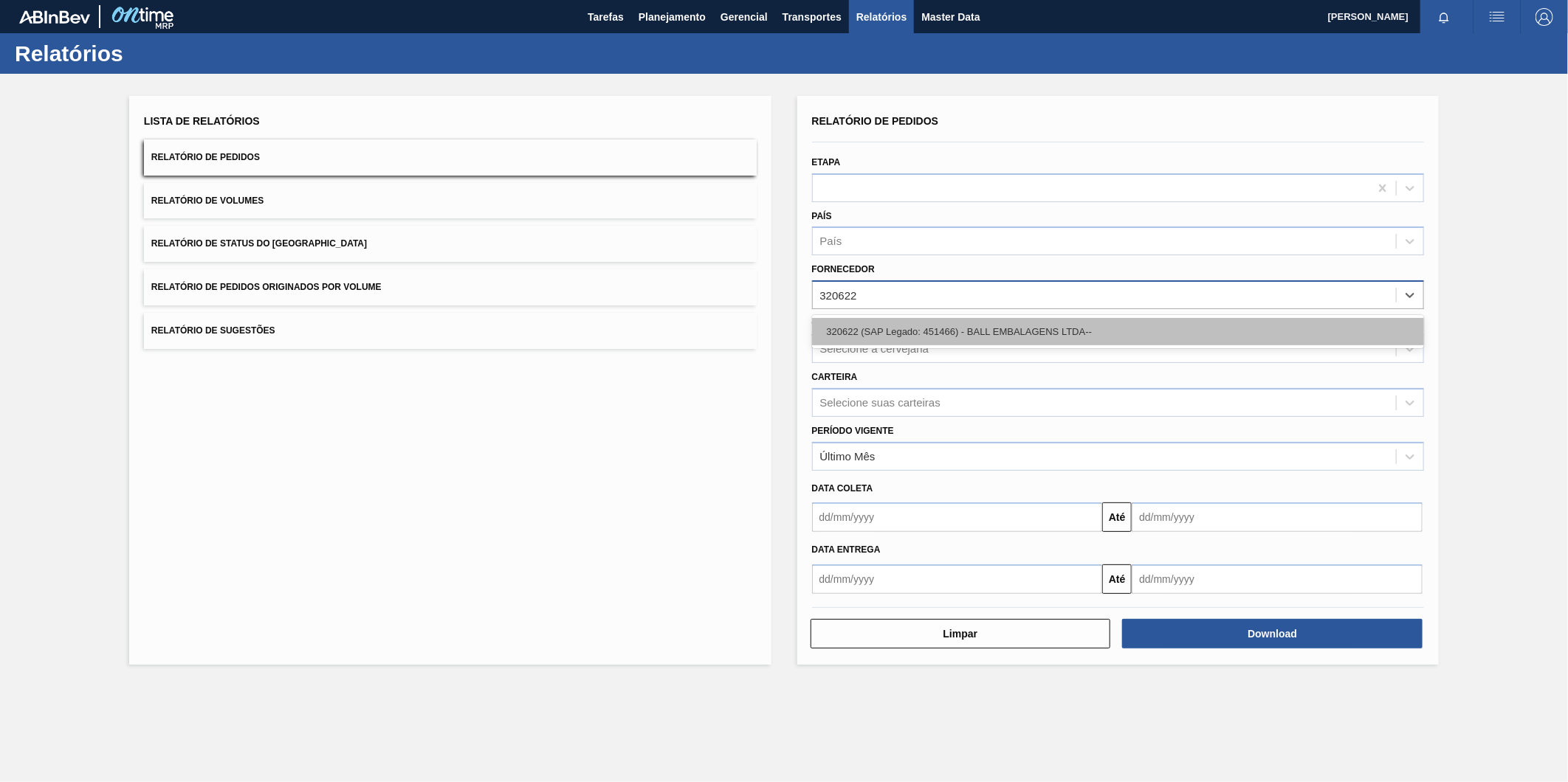
click at [906, 319] on div "320622 (SAP Legado: 451466) - BALL EMBALAGENS LTDA--" at bounding box center [1118, 332] width 613 height 28
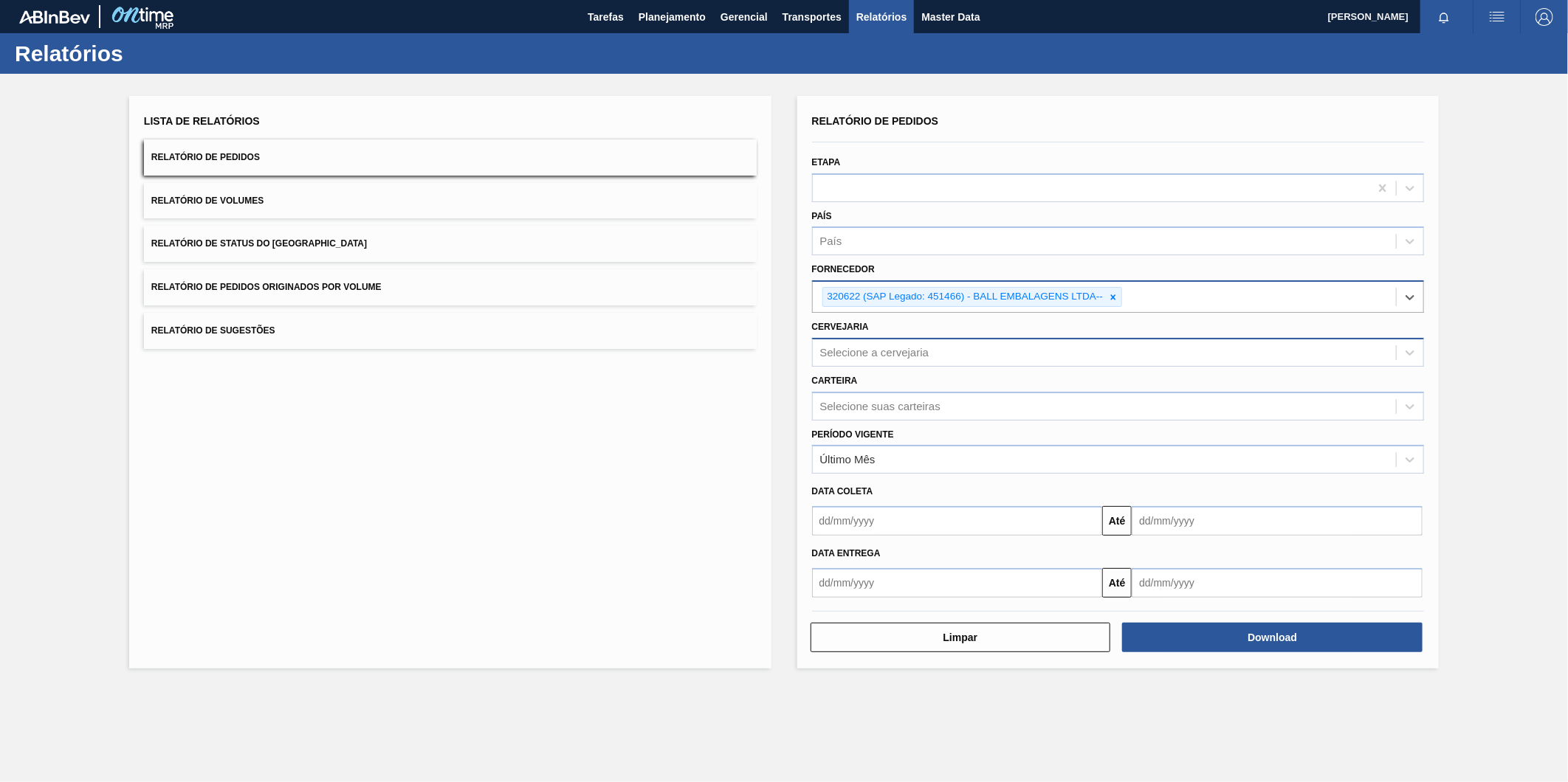
click at [880, 355] on div "Selecione a cervejaria" at bounding box center [874, 353] width 110 height 13
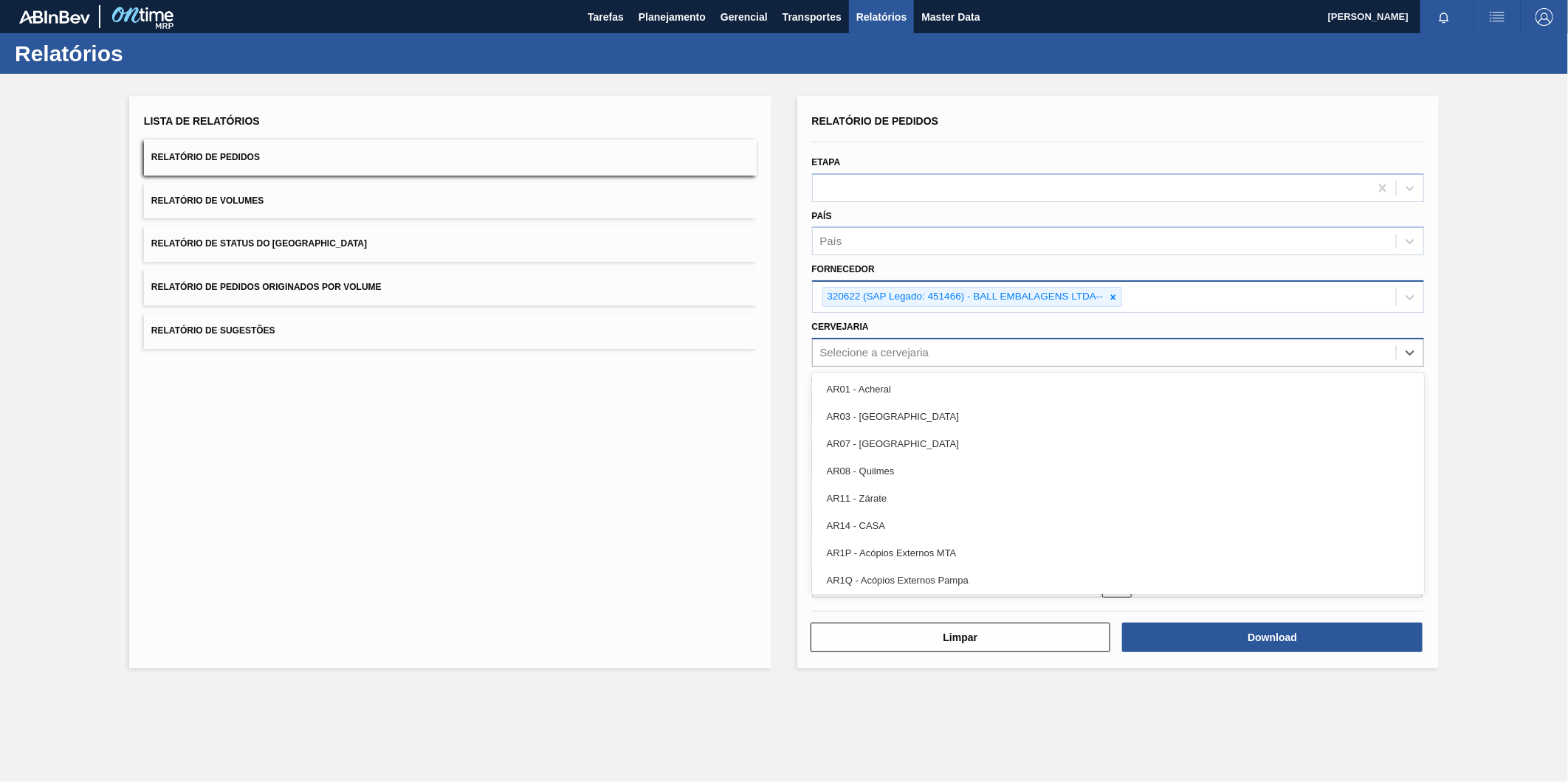
paste input "BR18"
type input "BR18"
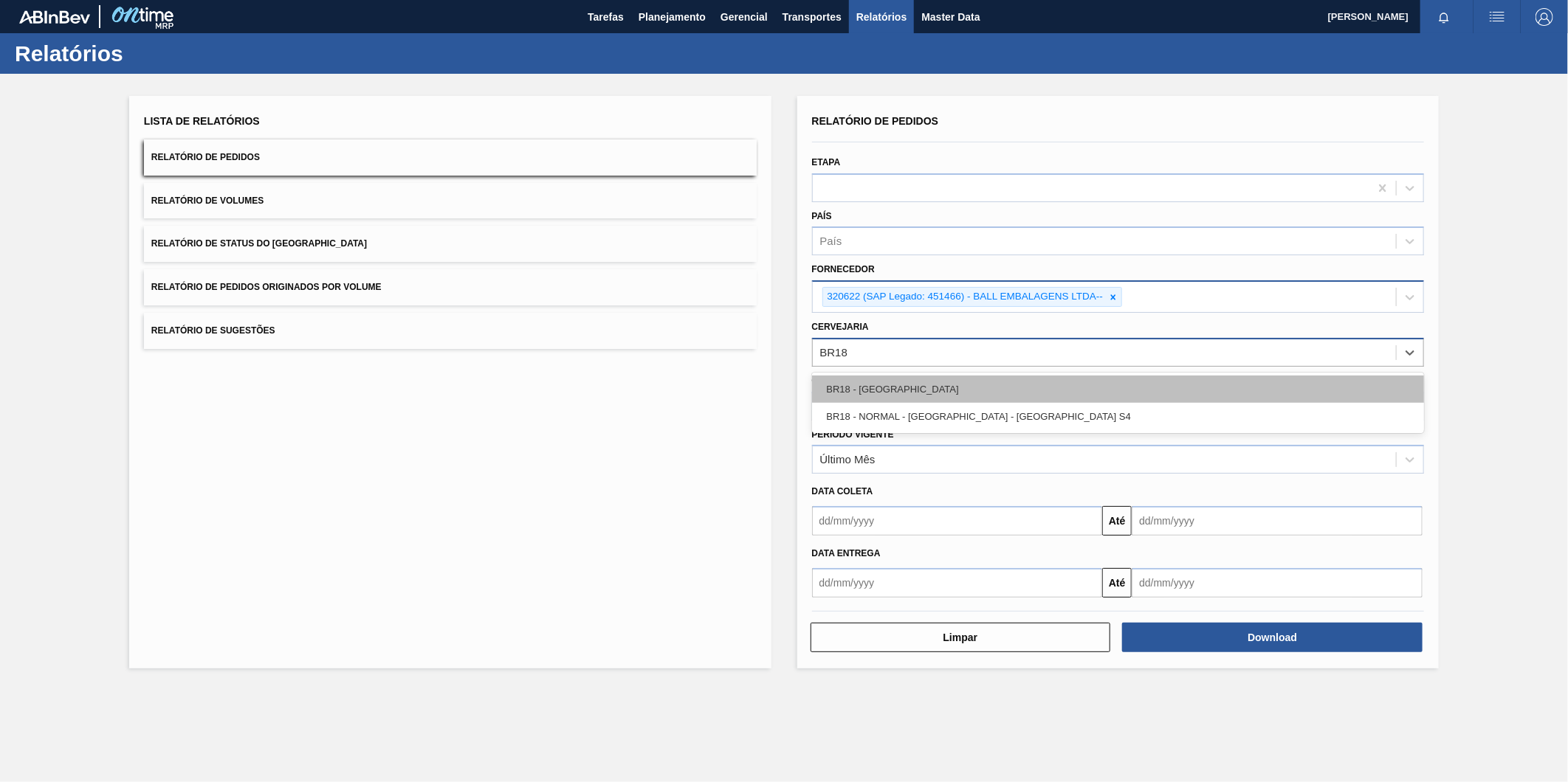
click at [883, 386] on div "BR18 - [GEOGRAPHIC_DATA]" at bounding box center [1118, 390] width 613 height 28
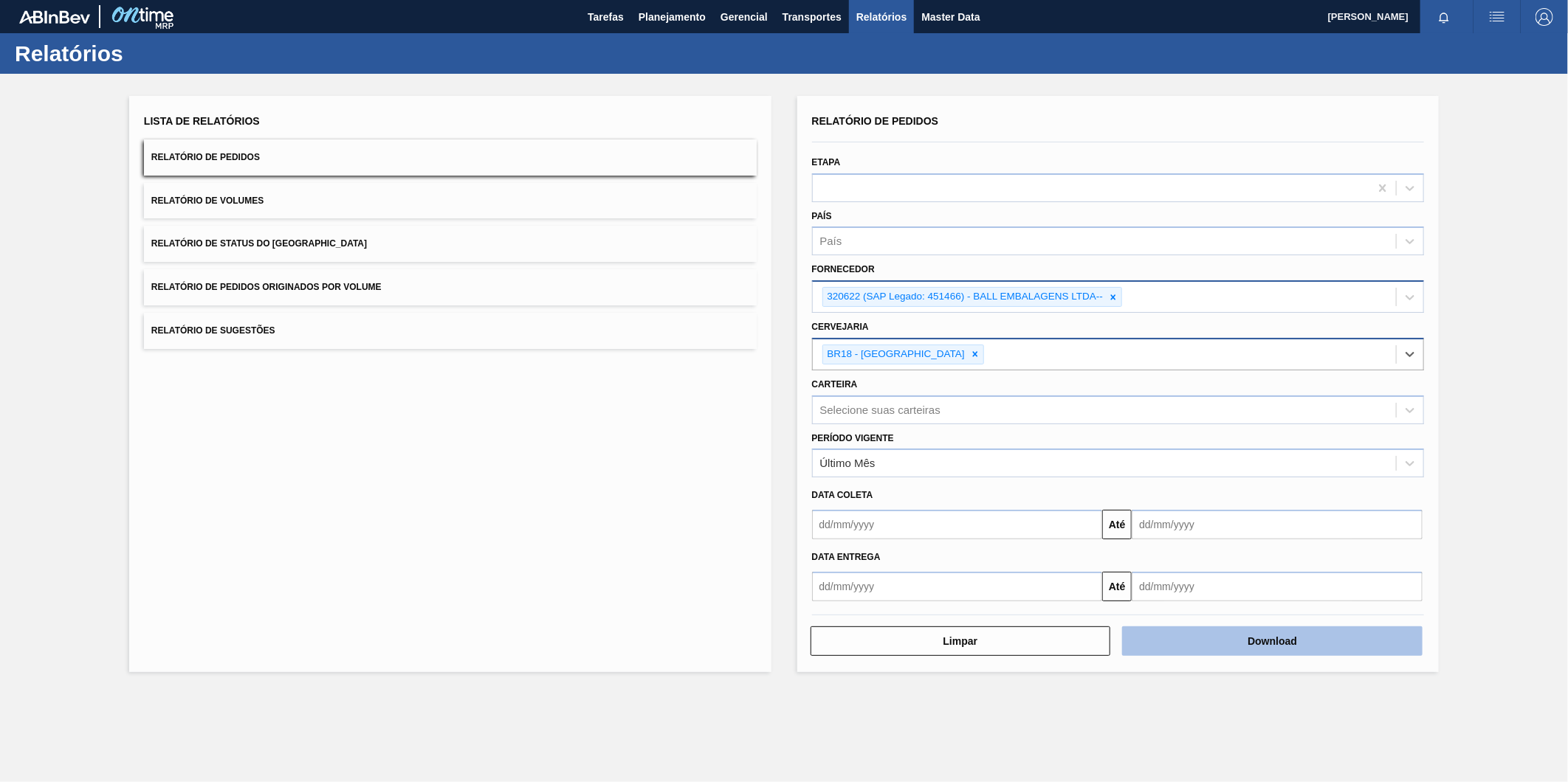
click at [1221, 639] on button "Download" at bounding box center [1272, 641] width 300 height 29
click at [1117, 292] on icon at bounding box center [1113, 297] width 10 height 10
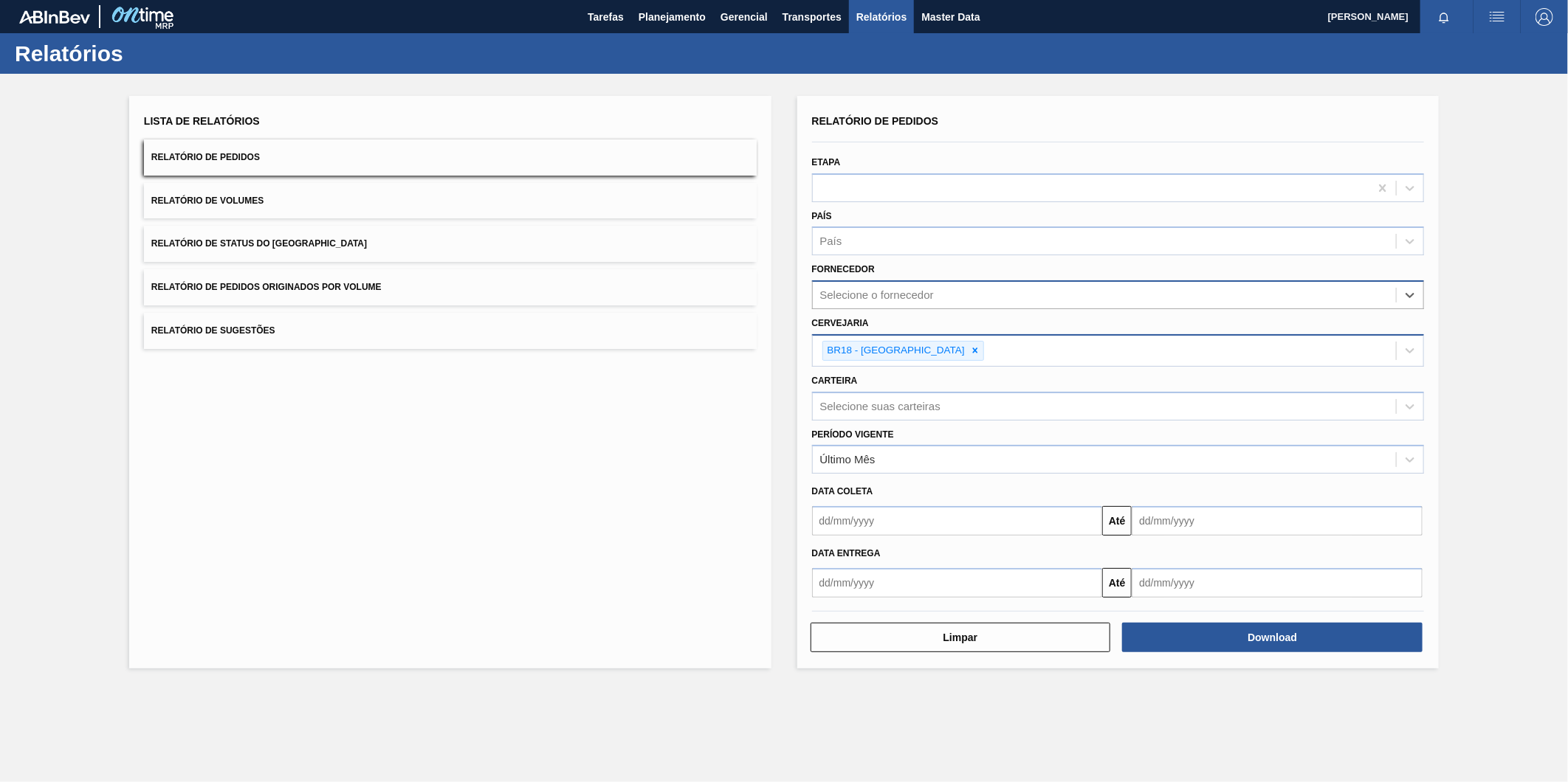
paste input "279622"
type input "279622"
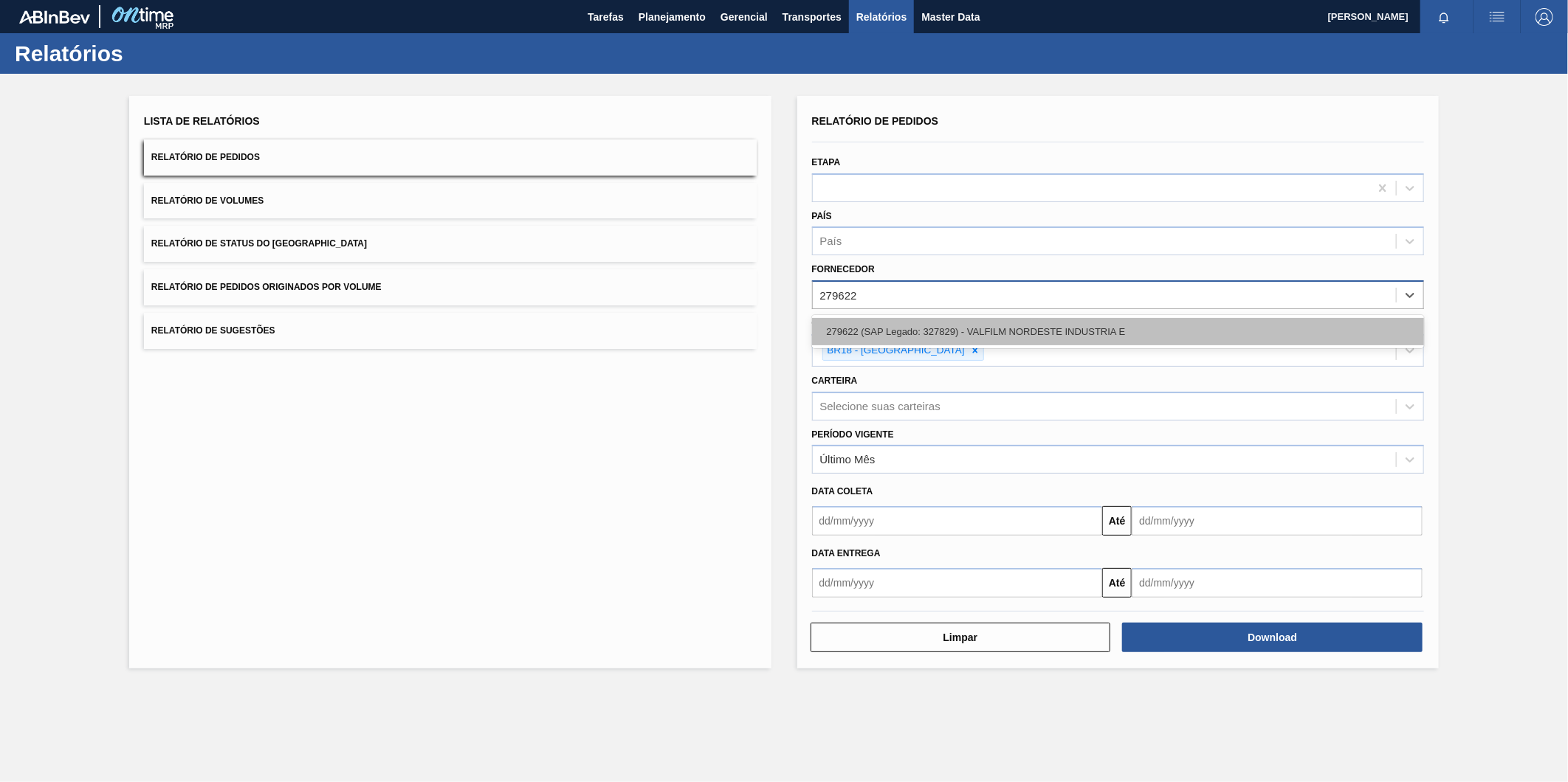
click at [1013, 321] on div "279622 (SAP Legado: 327829) - VALFILM NORDESTE INDUSTRIA E" at bounding box center [1118, 332] width 613 height 28
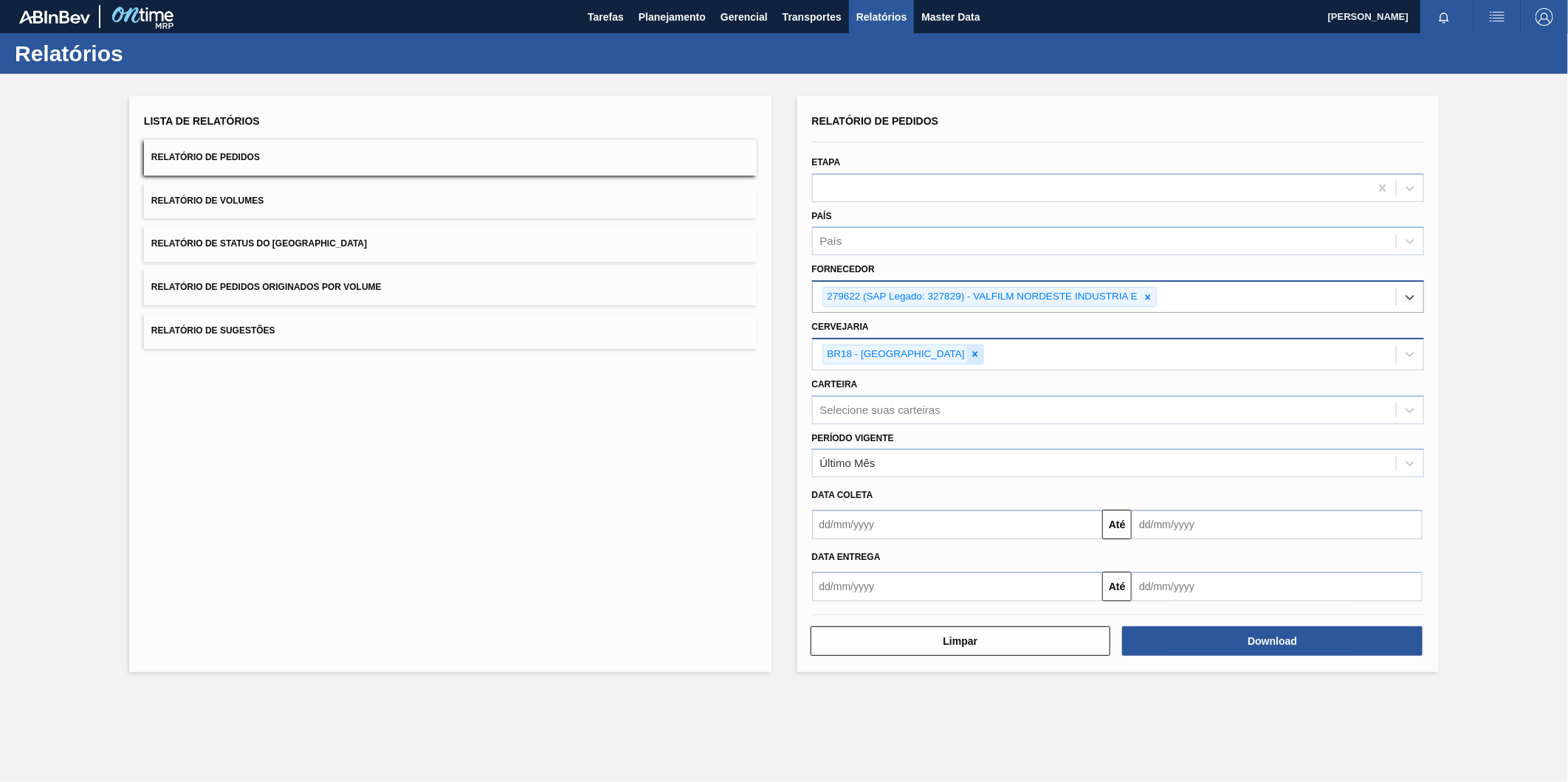
click at [970, 349] on icon at bounding box center [975, 354] width 10 height 10
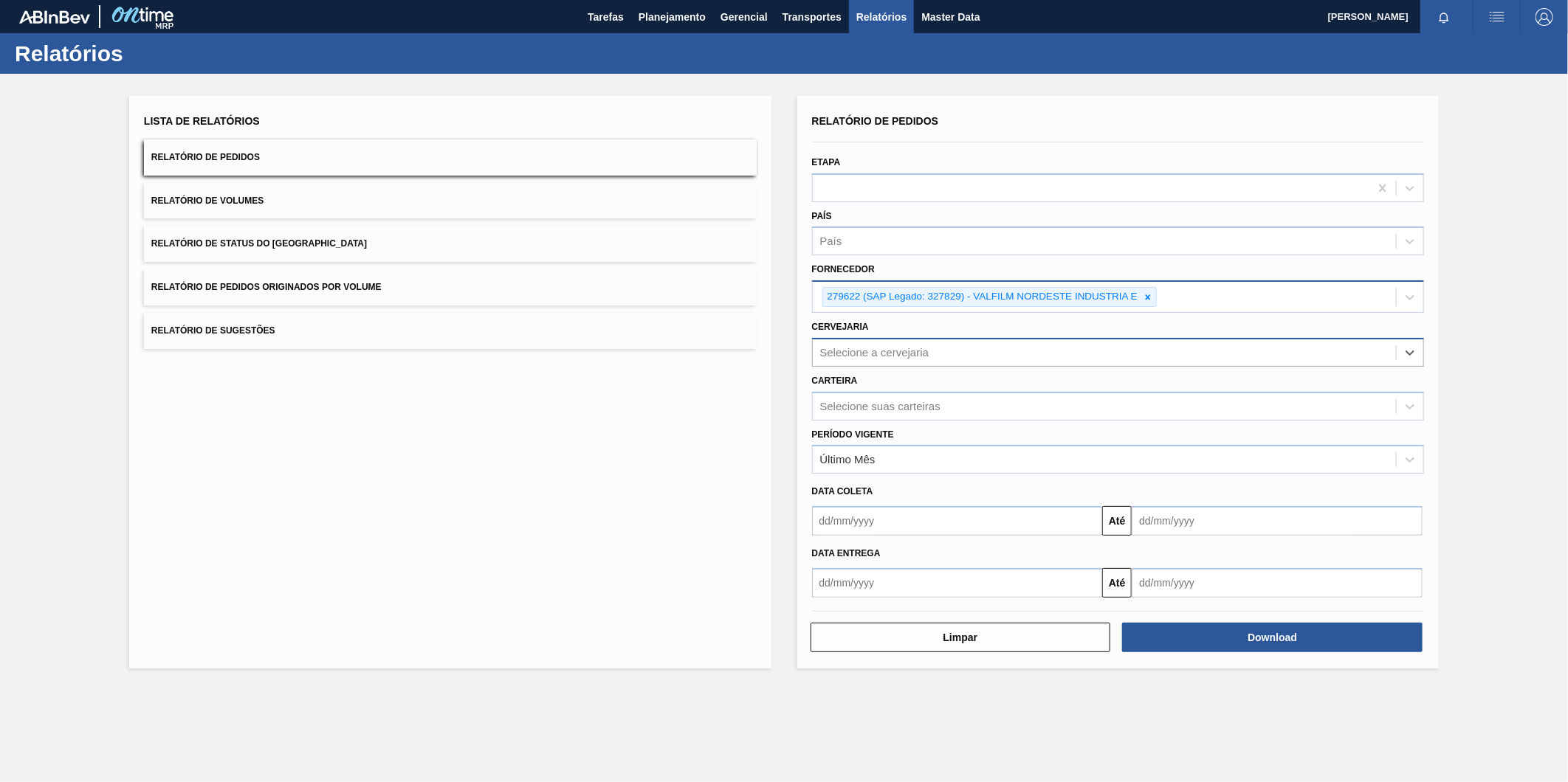
click at [882, 343] on div "Selecione a cervejaria" at bounding box center [1105, 352] width 584 height 21
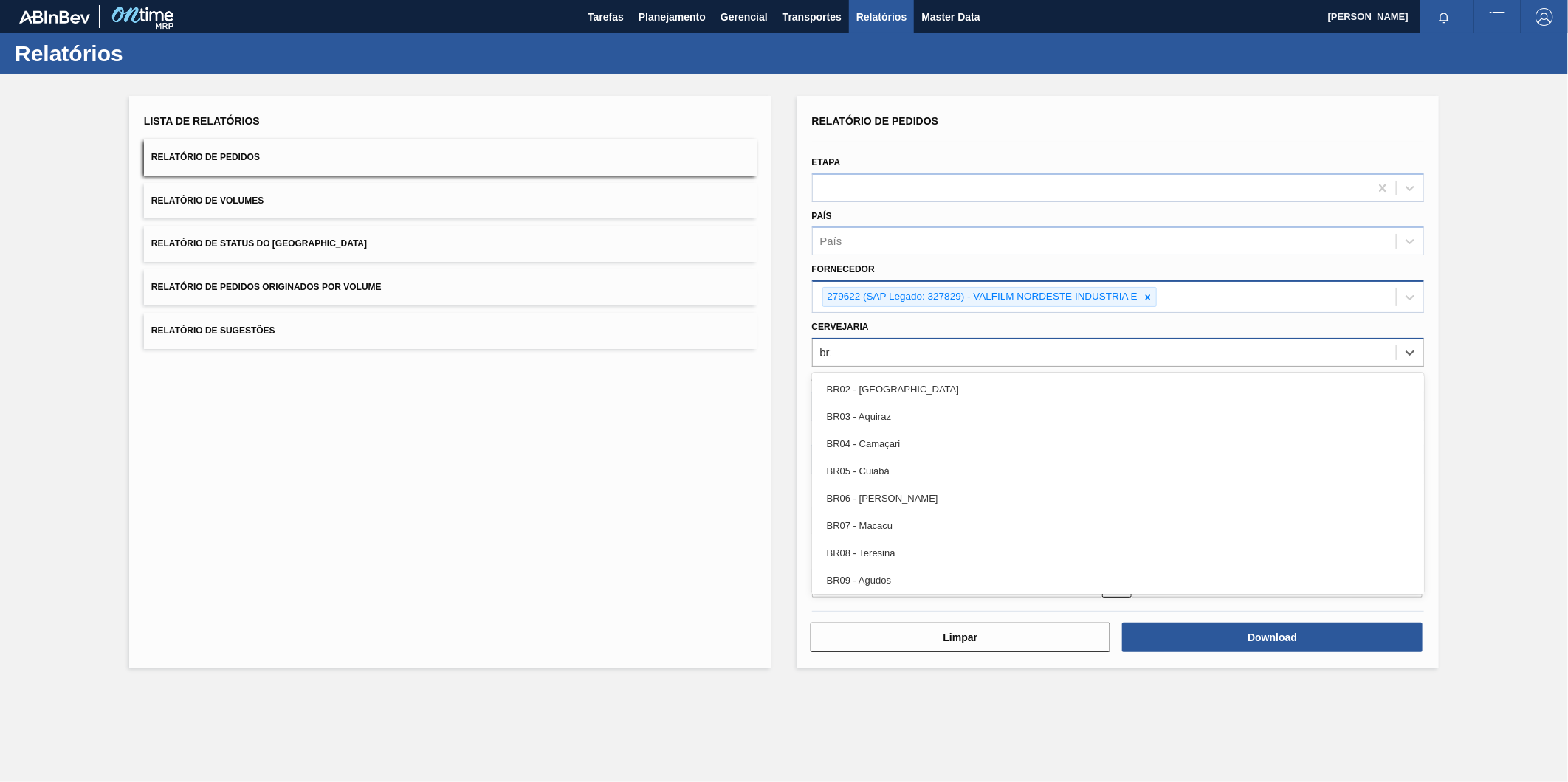
type input "br18"
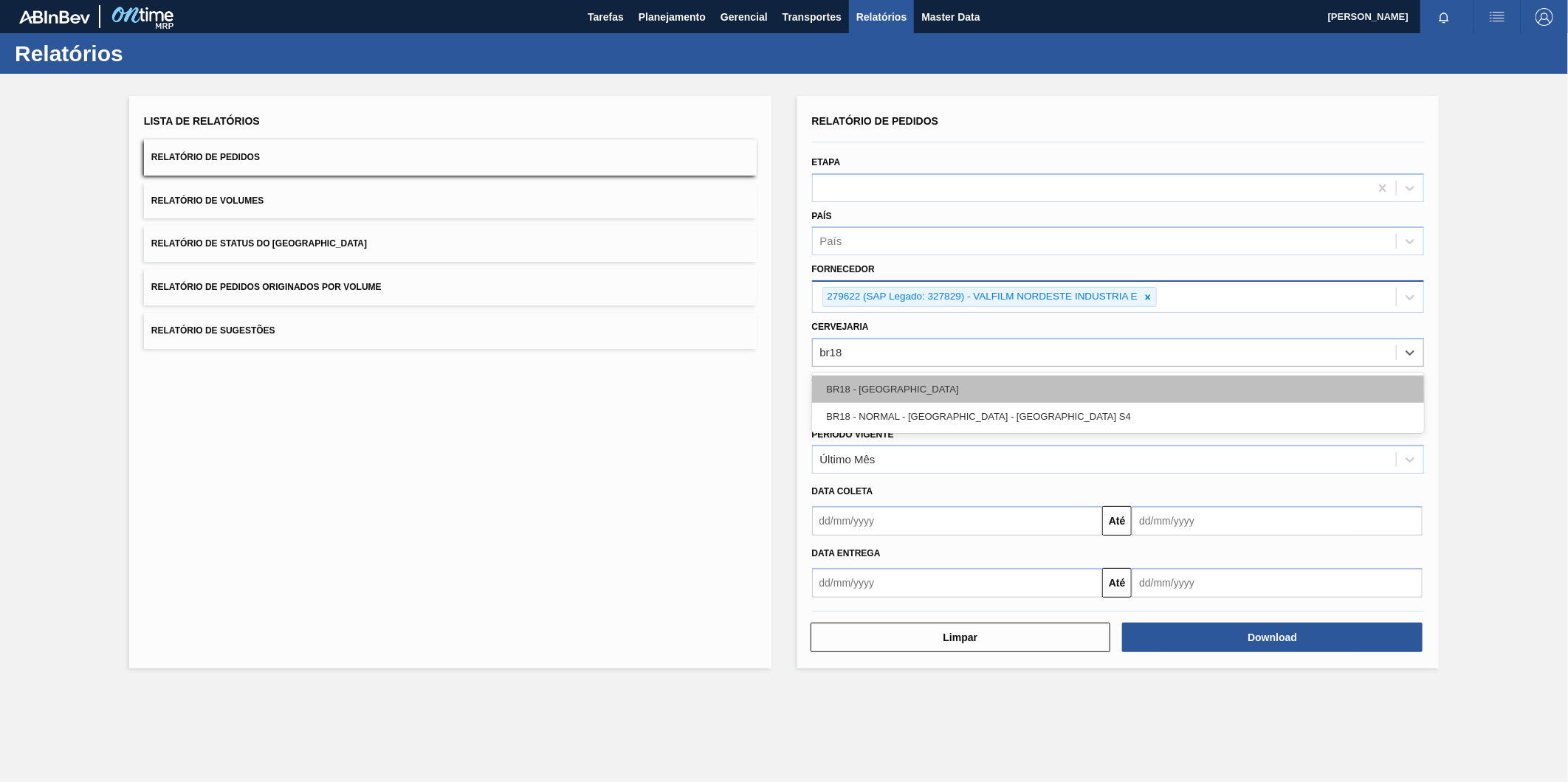
click at [916, 388] on div "BR18 - [GEOGRAPHIC_DATA]" at bounding box center [1118, 390] width 613 height 28
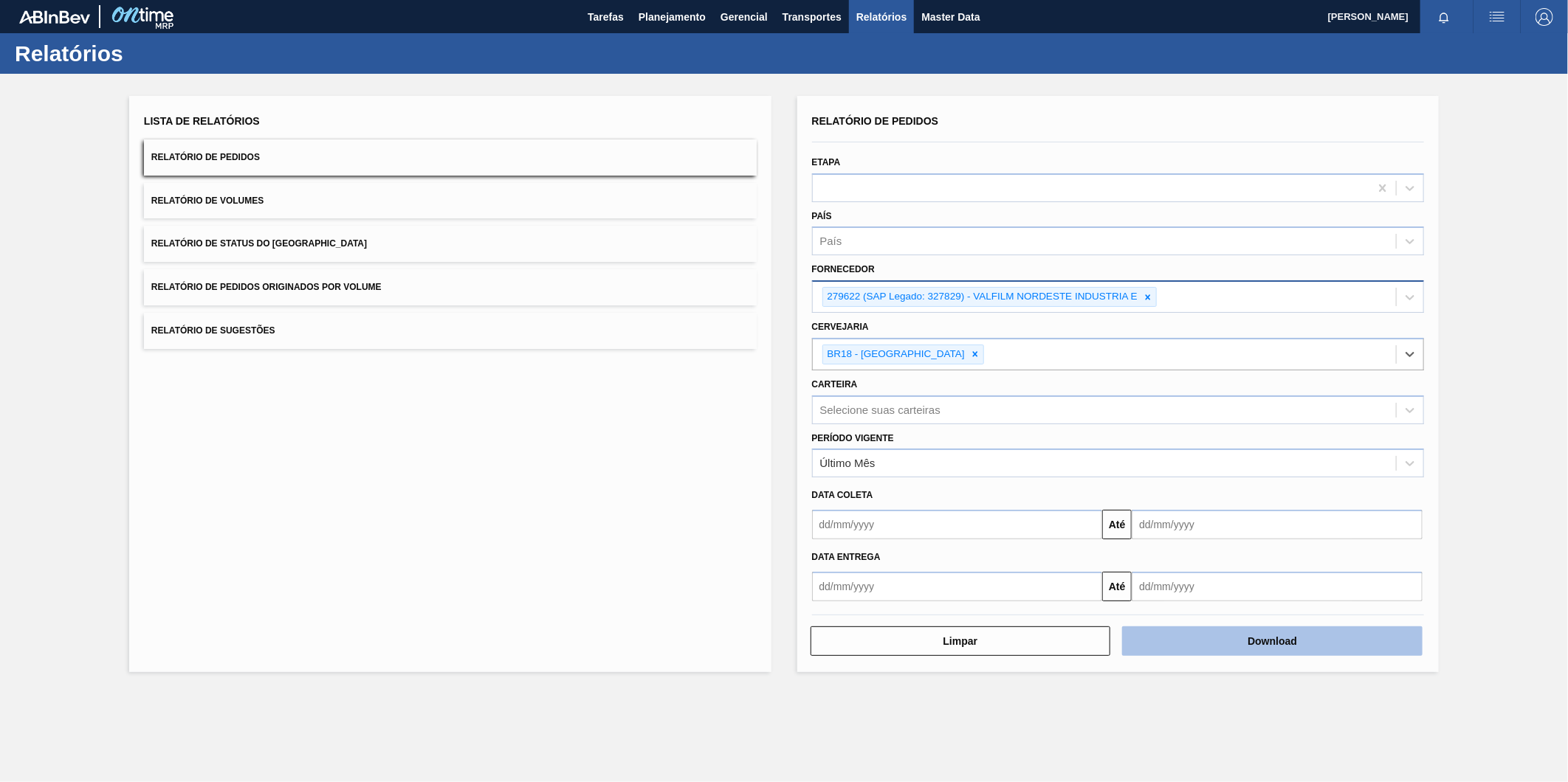
click at [1328, 637] on button "Download" at bounding box center [1272, 641] width 300 height 29
